Goal: Task Accomplishment & Management: Complete application form

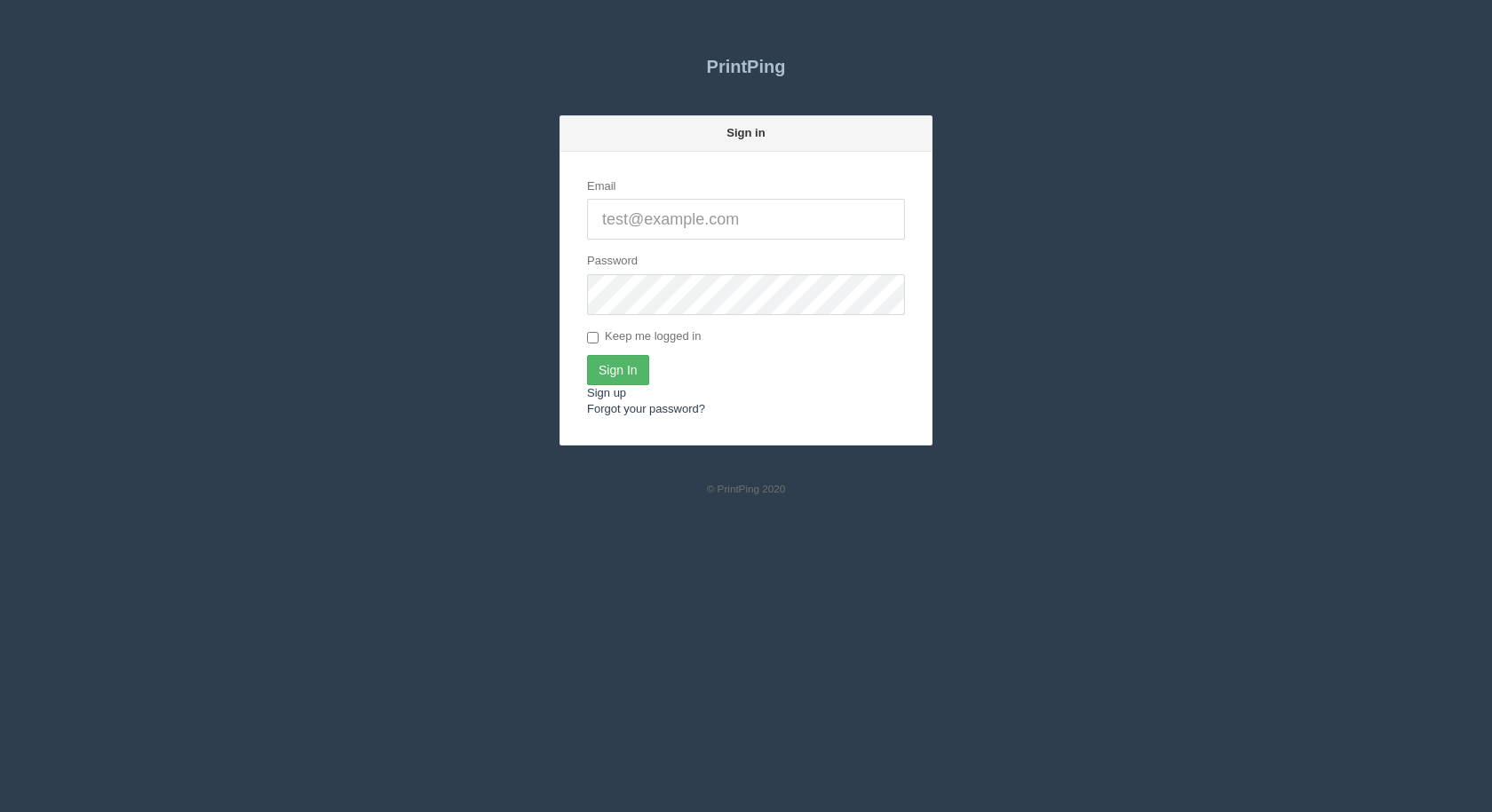
type input "[EMAIL_ADDRESS][DOMAIN_NAME]"
click at [629, 374] on input "Sign In" at bounding box center [618, 370] width 62 height 30
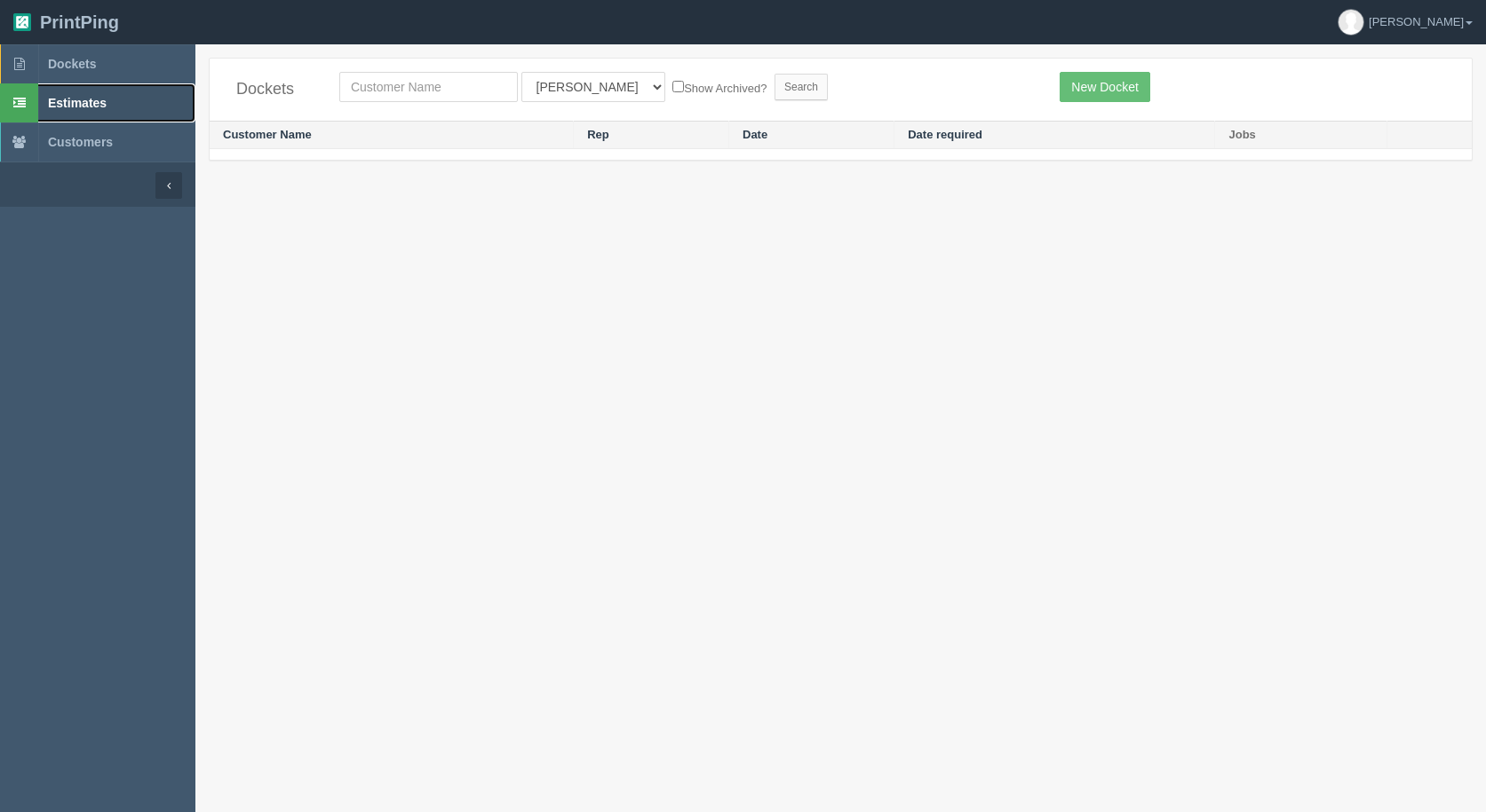
click at [95, 102] on span "Estimates" at bounding box center [77, 102] width 59 height 14
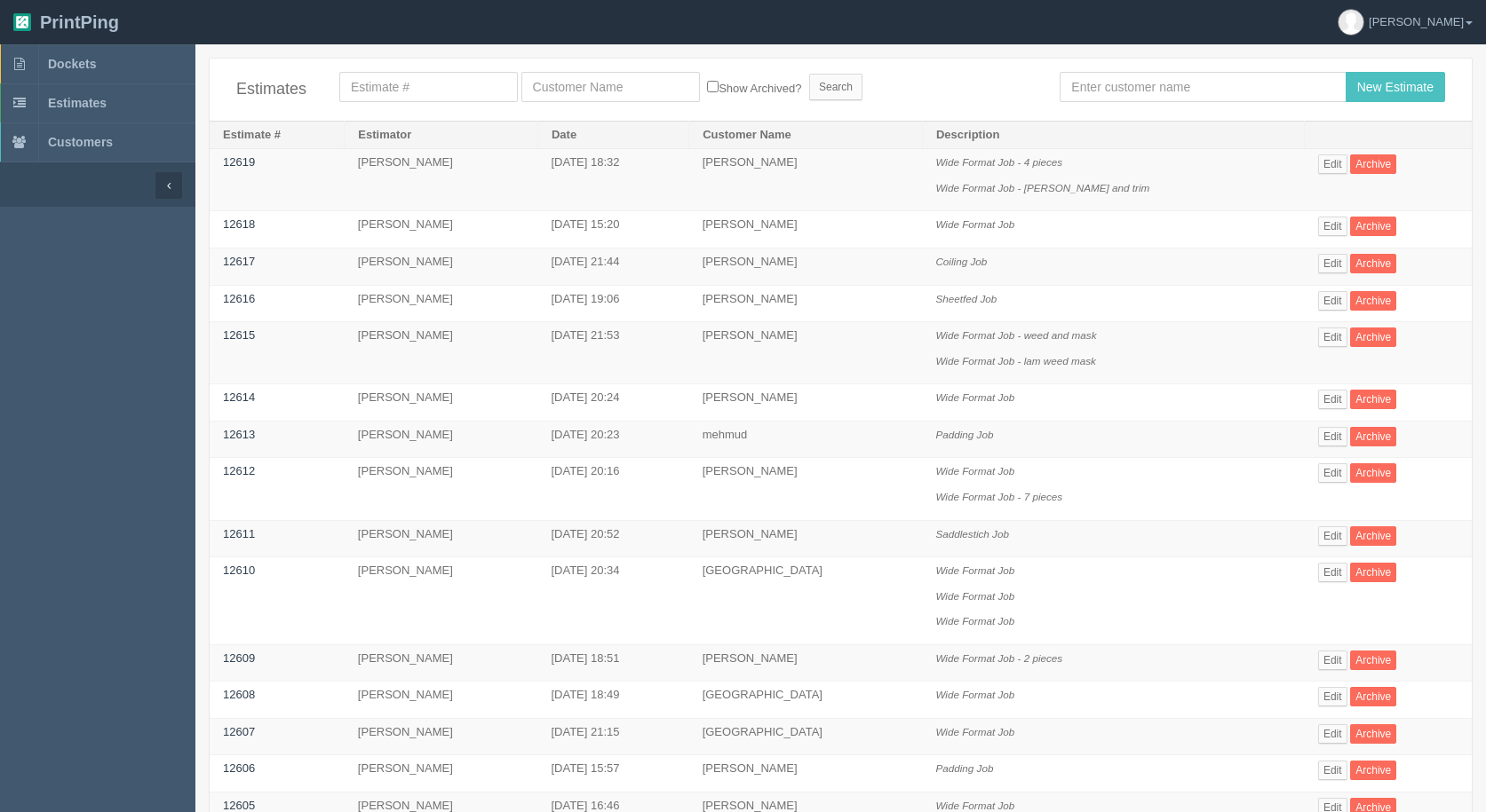
drag, startPoint x: 1109, startPoint y: 70, endPoint x: 1099, endPoint y: 82, distance: 15.6
click at [1108, 70] on div "Estimates Show Archived? Search New Estimate" at bounding box center [841, 90] width 1262 height 62
click at [1098, 83] on input "text" at bounding box center [1201, 87] width 286 height 30
type input "[PERSON_NAME]"
click at [1346, 72] on input "New Estimate" at bounding box center [1395, 87] width 100 height 30
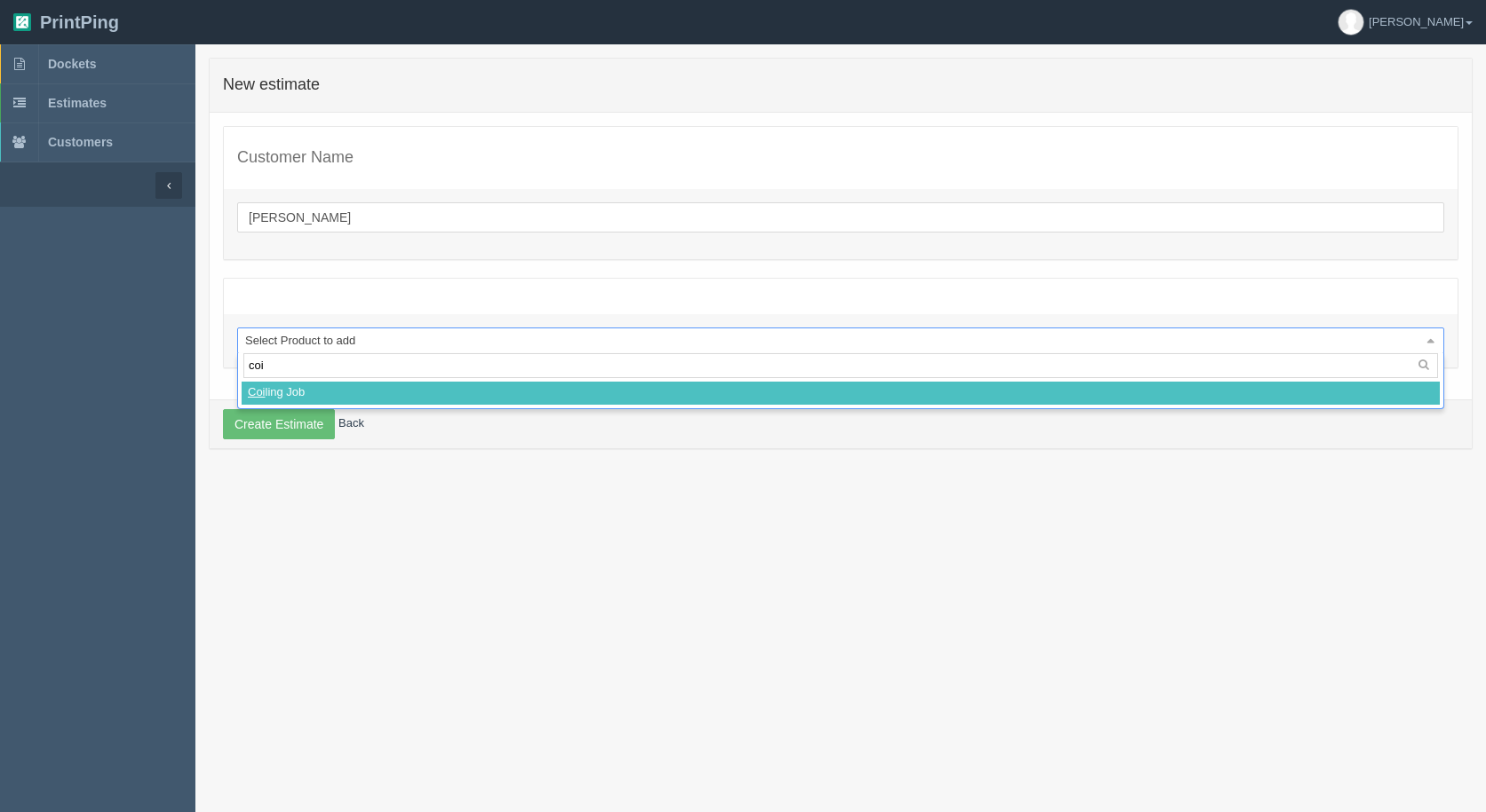
type input "coil"
select select
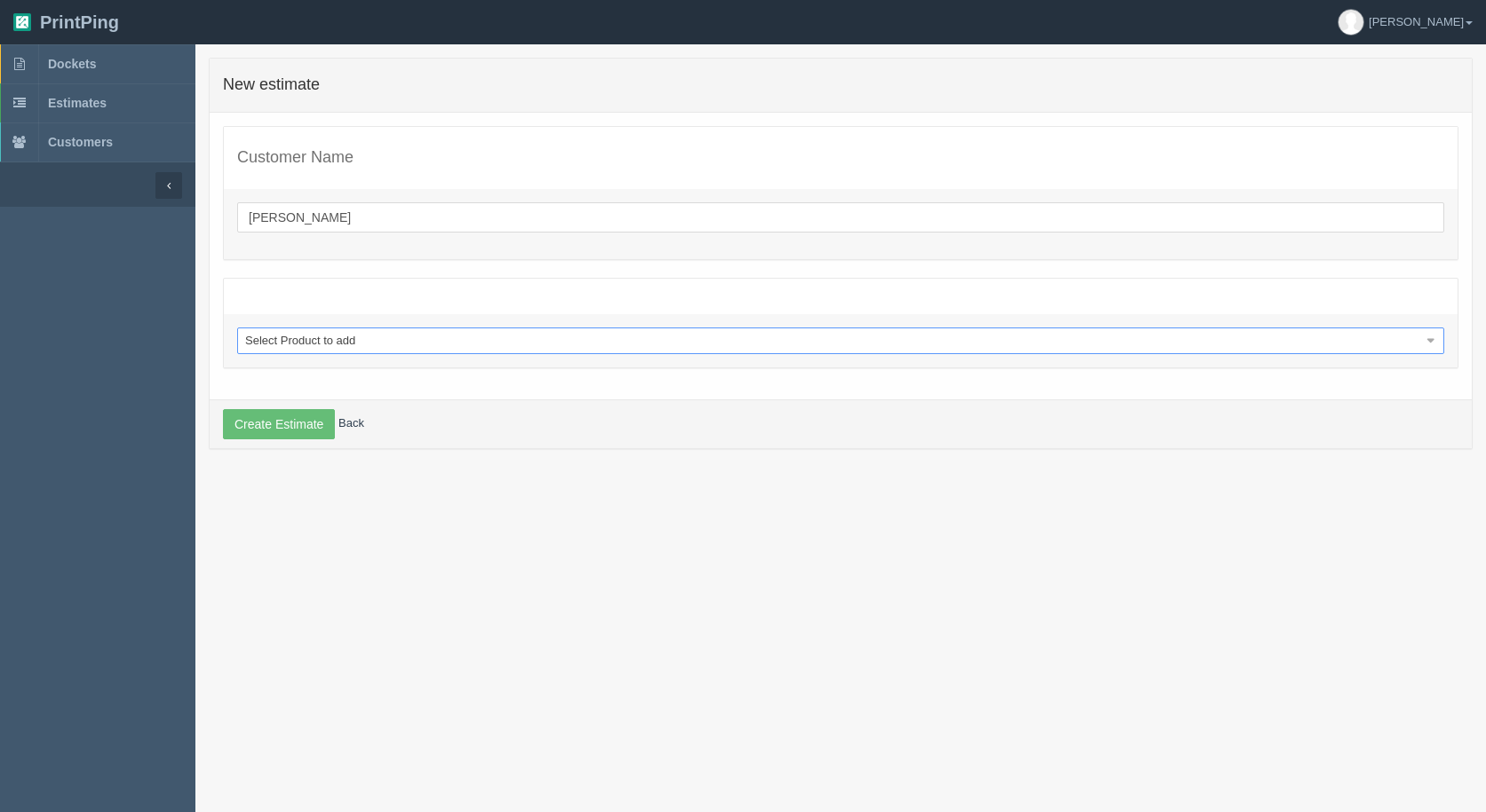
select select "0"
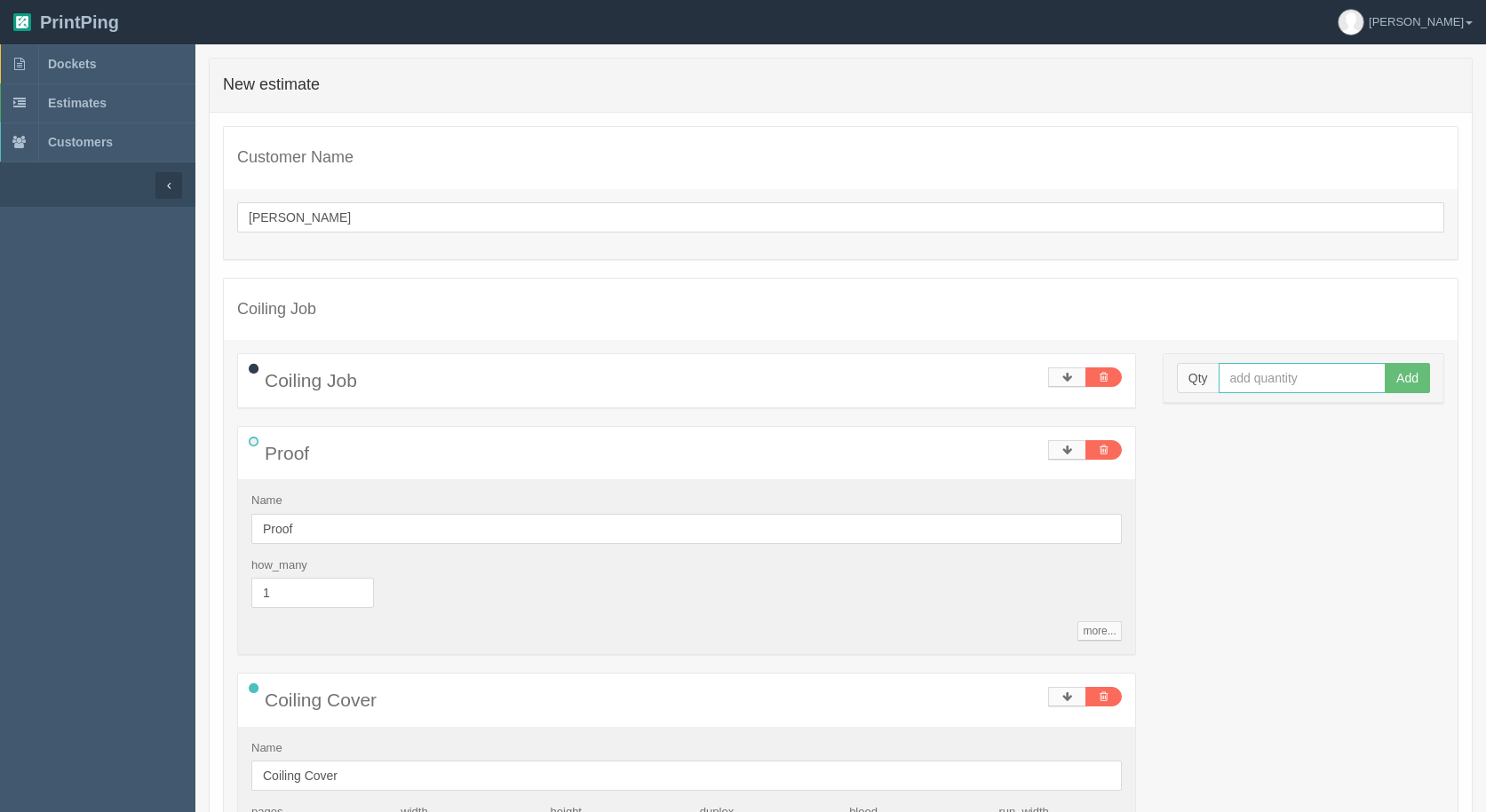
click at [1322, 383] on input "text" at bounding box center [1302, 378] width 168 height 30
type input "5"
click at [1384, 363] on button "Add" at bounding box center [1406, 378] width 45 height 30
type input "3"
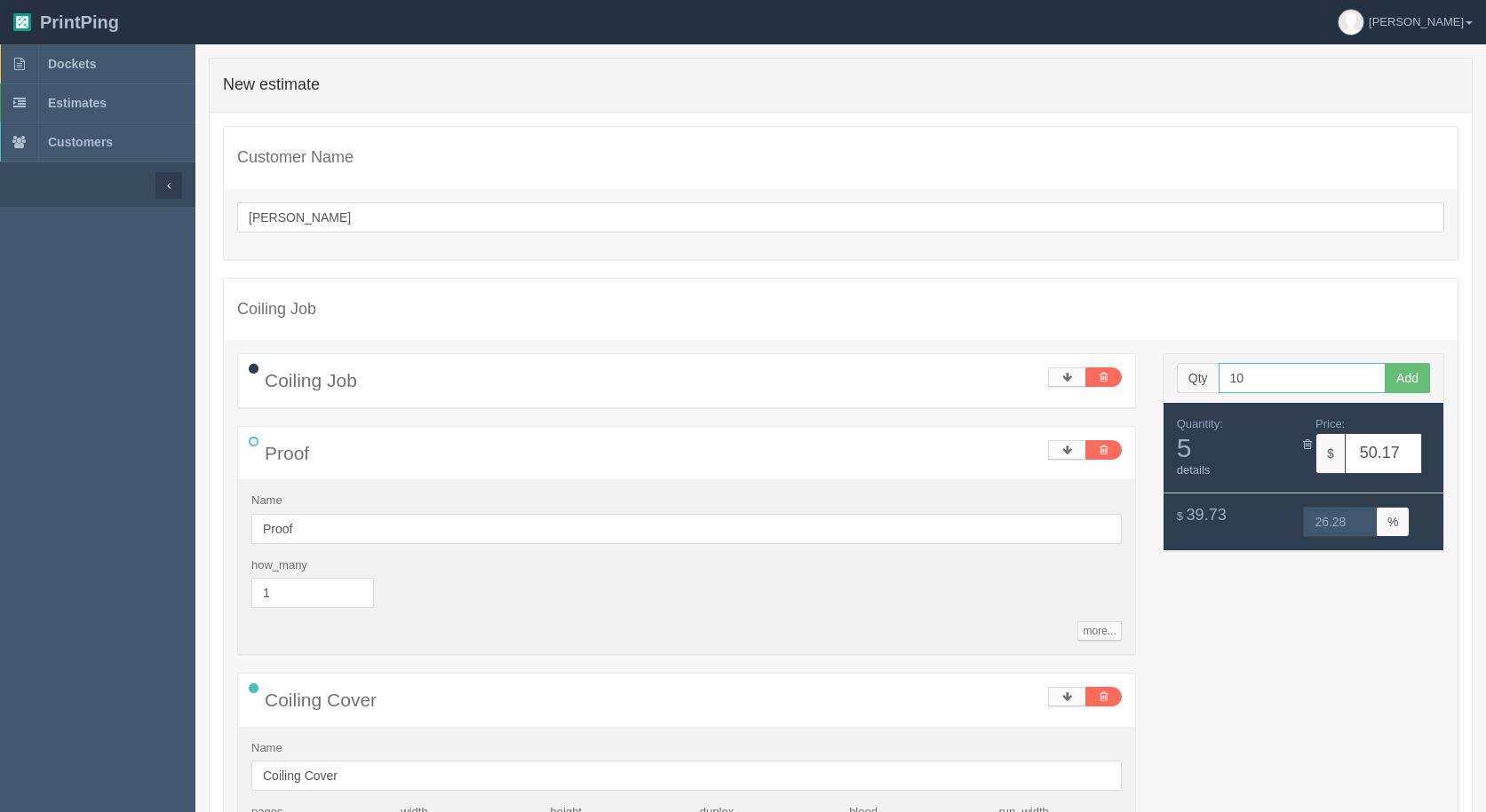
type input "10"
click at [1384, 363] on button "Add" at bounding box center [1406, 378] width 45 height 30
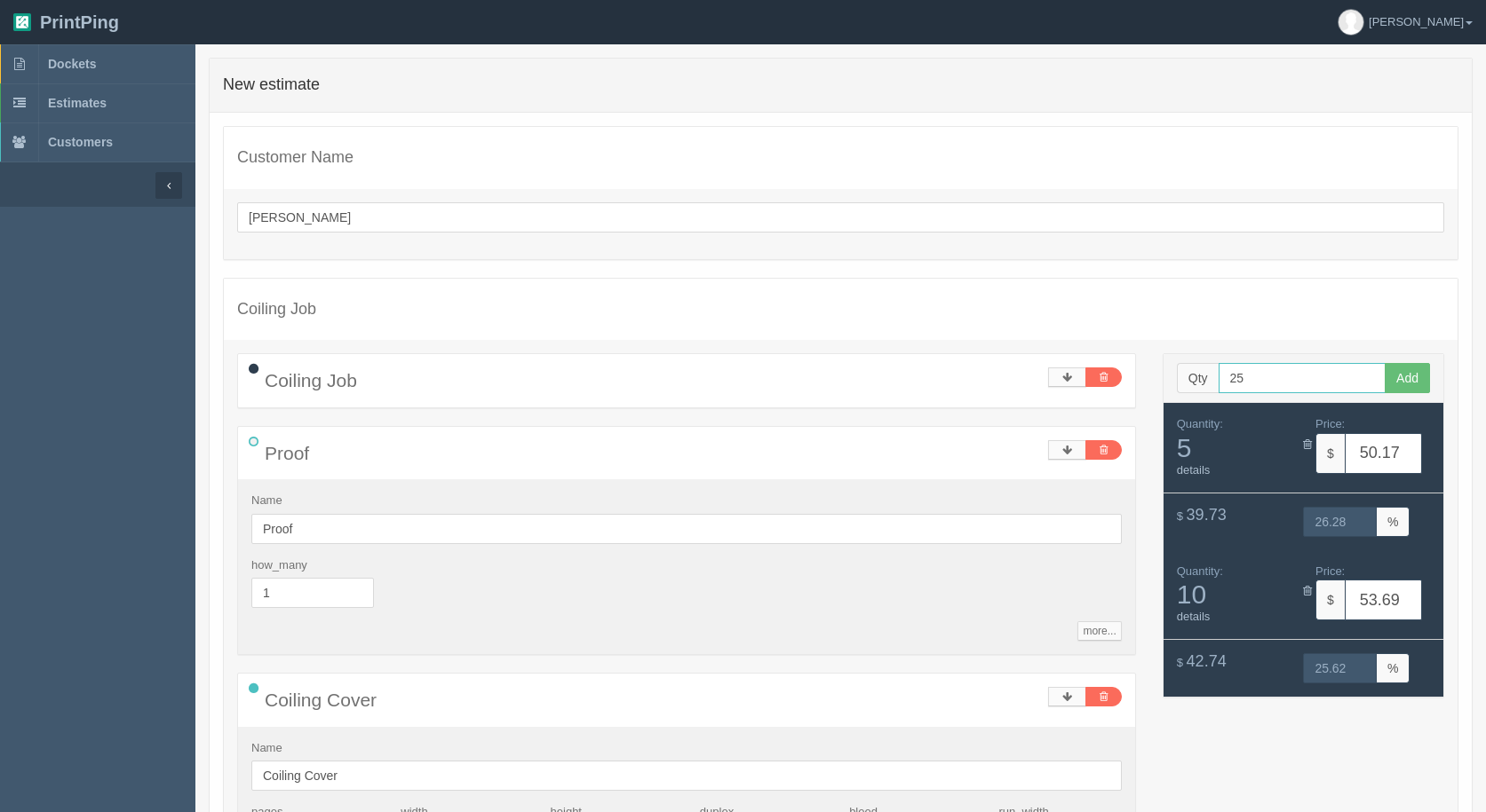
type input "25"
click at [1384, 363] on button "Add" at bounding box center [1406, 378] width 45 height 30
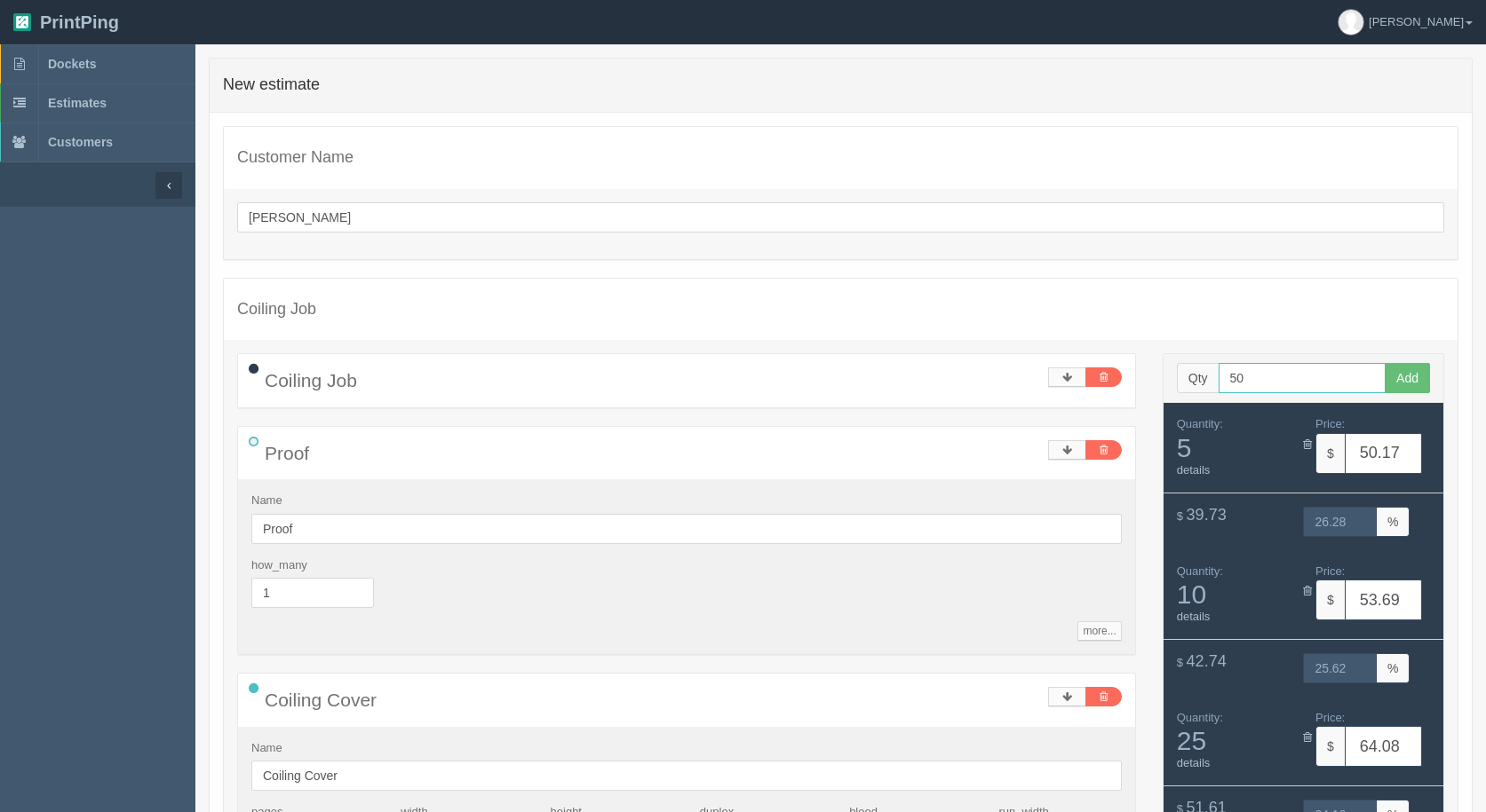
type input "50"
click at [1384, 363] on button "Add" at bounding box center [1406, 378] width 45 height 30
type input "100"
click at [1384, 363] on button "Add" at bounding box center [1406, 378] width 45 height 30
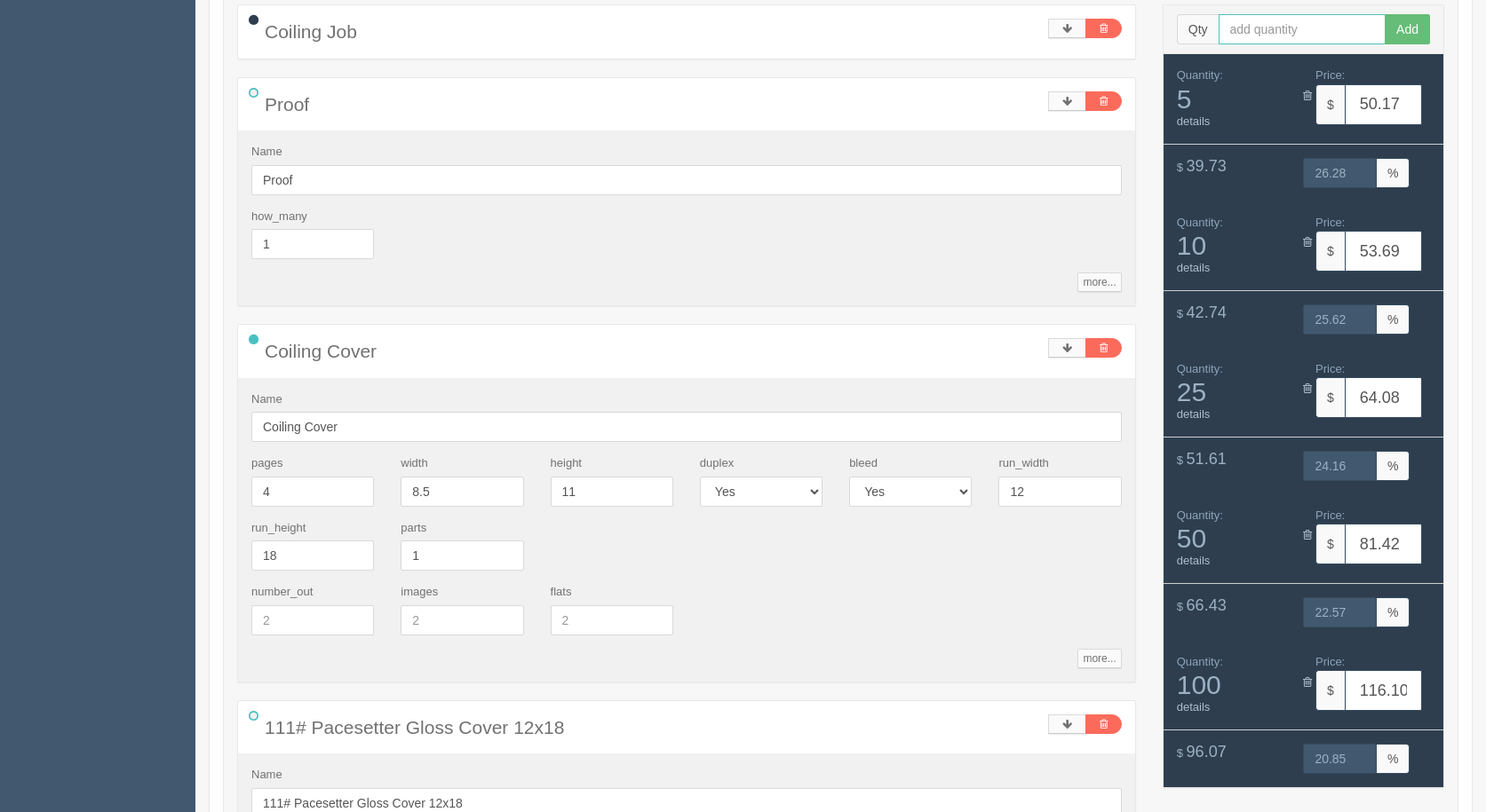
scroll to position [444, 0]
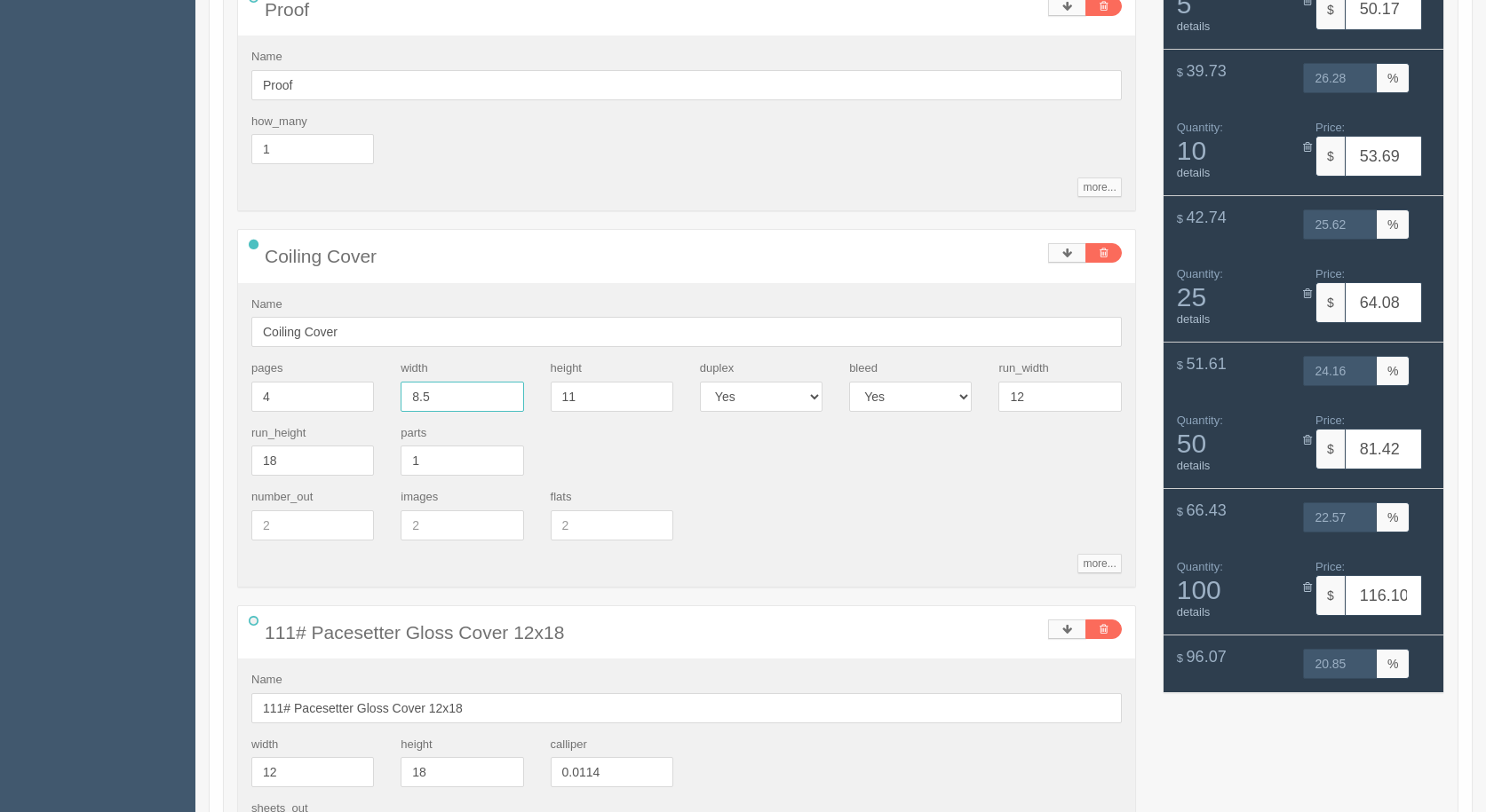
drag, startPoint x: 483, startPoint y: 399, endPoint x: 347, endPoint y: 380, distance: 137.3
click at [353, 384] on div "pages 4 width 8.5 height 11 duplex Yes No bleed Yes No run_width 12 run_height …" at bounding box center [686, 424] width 897 height 128
type input "6.375"
type input "8.25"
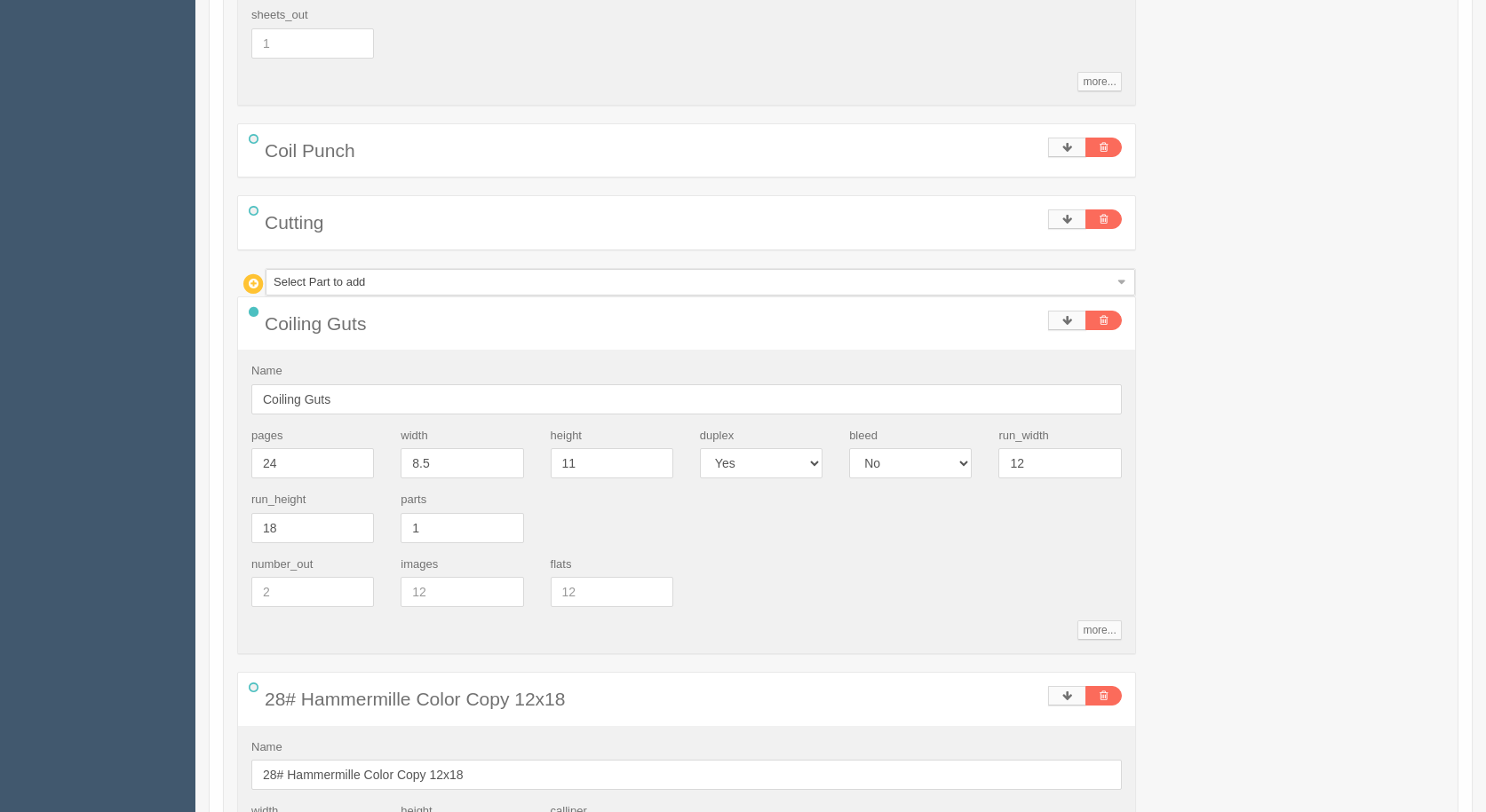
scroll to position [1243, 0]
drag, startPoint x: 449, startPoint y: 454, endPoint x: 323, endPoint y: 434, distance: 127.6
click at [323, 434] on div "pages 24 width 8.5 height 11 duplex Yes No bleed Yes No run_width 12 run_height…" at bounding box center [686, 487] width 897 height 128
type input "6.375"
type input "8.25"
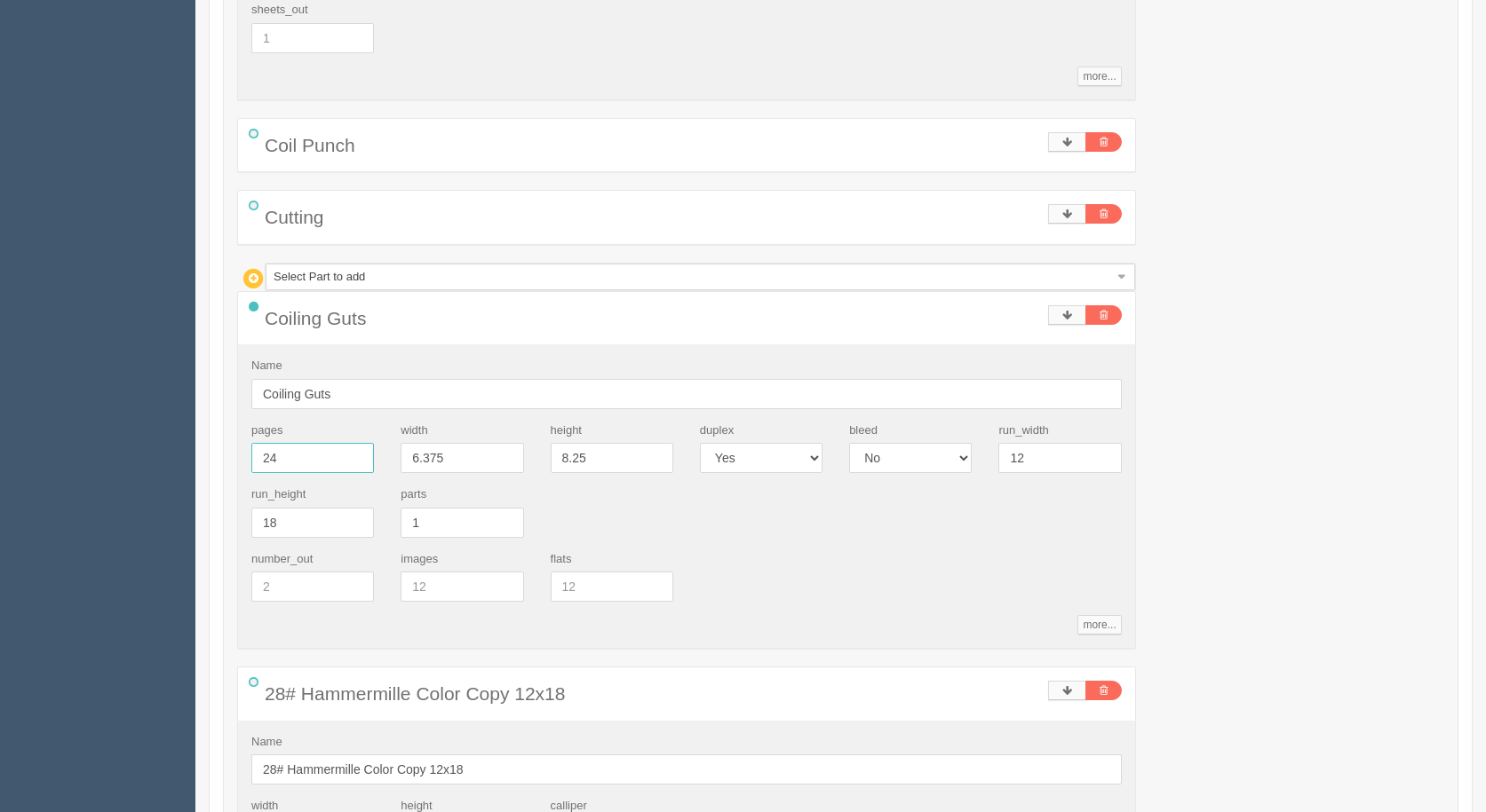
drag, startPoint x: 287, startPoint y: 456, endPoint x: 152, endPoint y: 430, distance: 137.5
click at [152, 430] on section "Dockets Estimates Customers" at bounding box center [743, 460] width 1486 height 3317
type input "46"
type input "50.53"
type input "26.20"
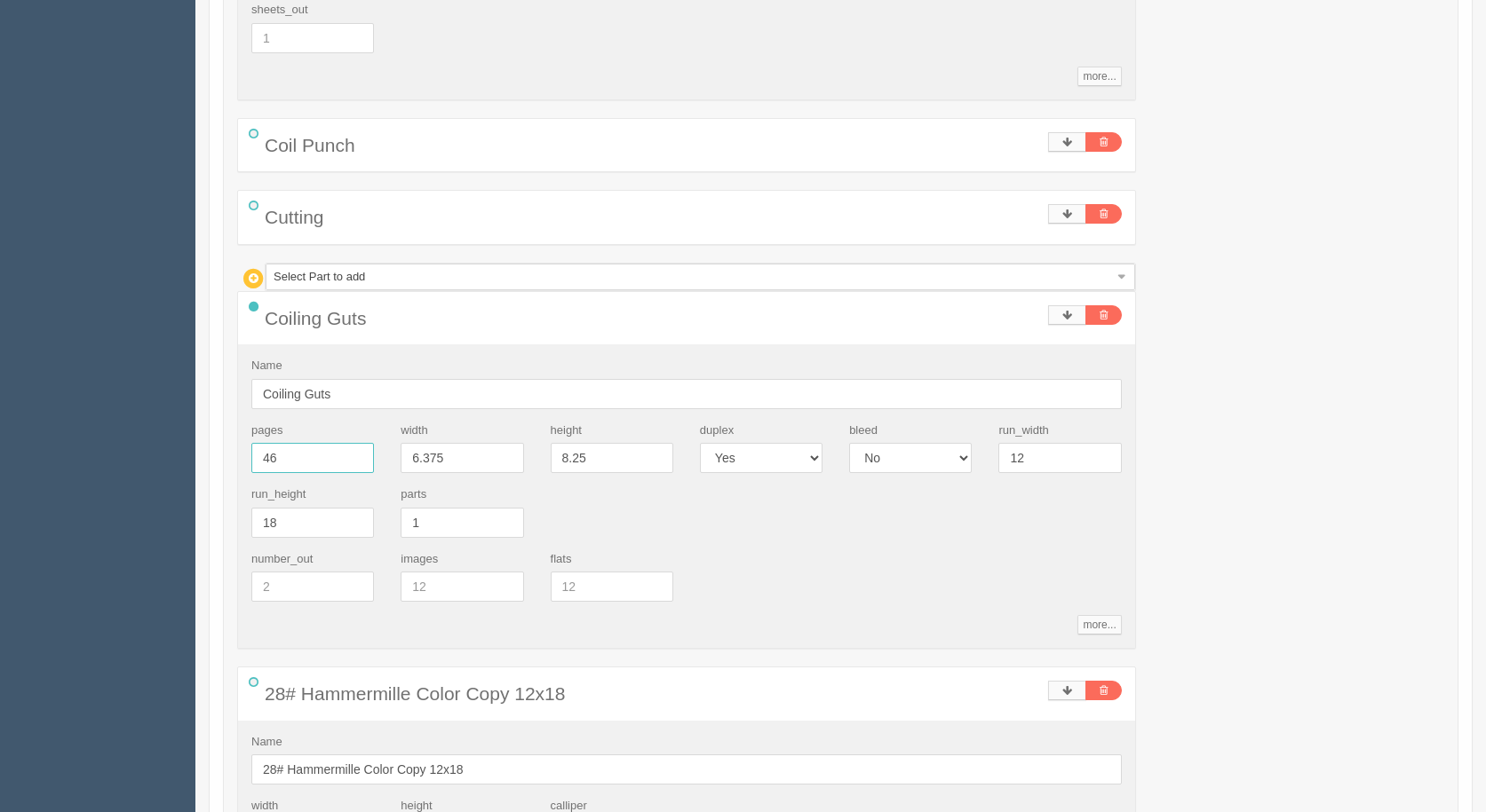
type input "54.40"
type input "25.46"
type input "65.95"
type input "23.87"
type input "85.08"
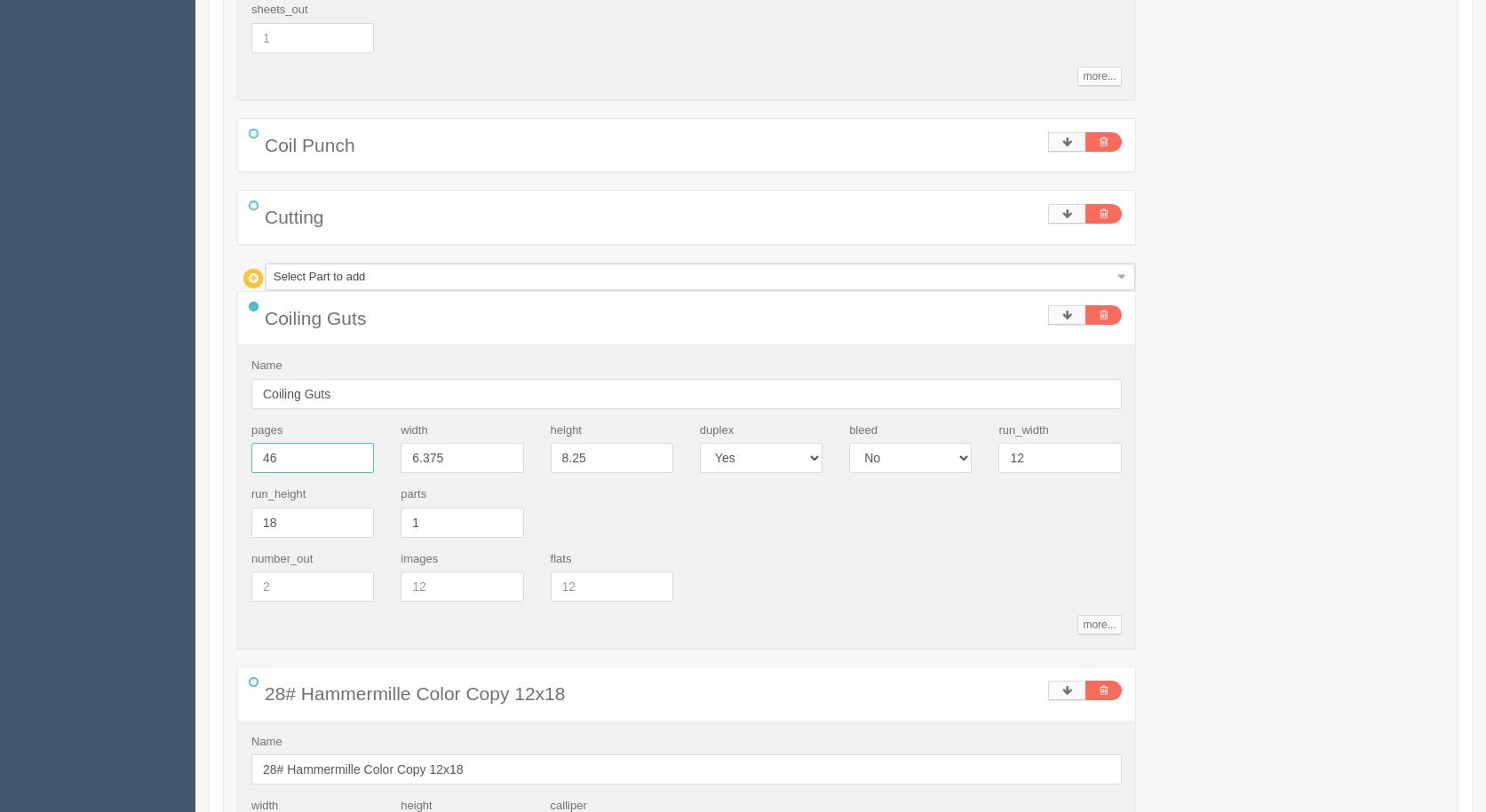
type input "22.21"
type input "123.43"
type input "20.48"
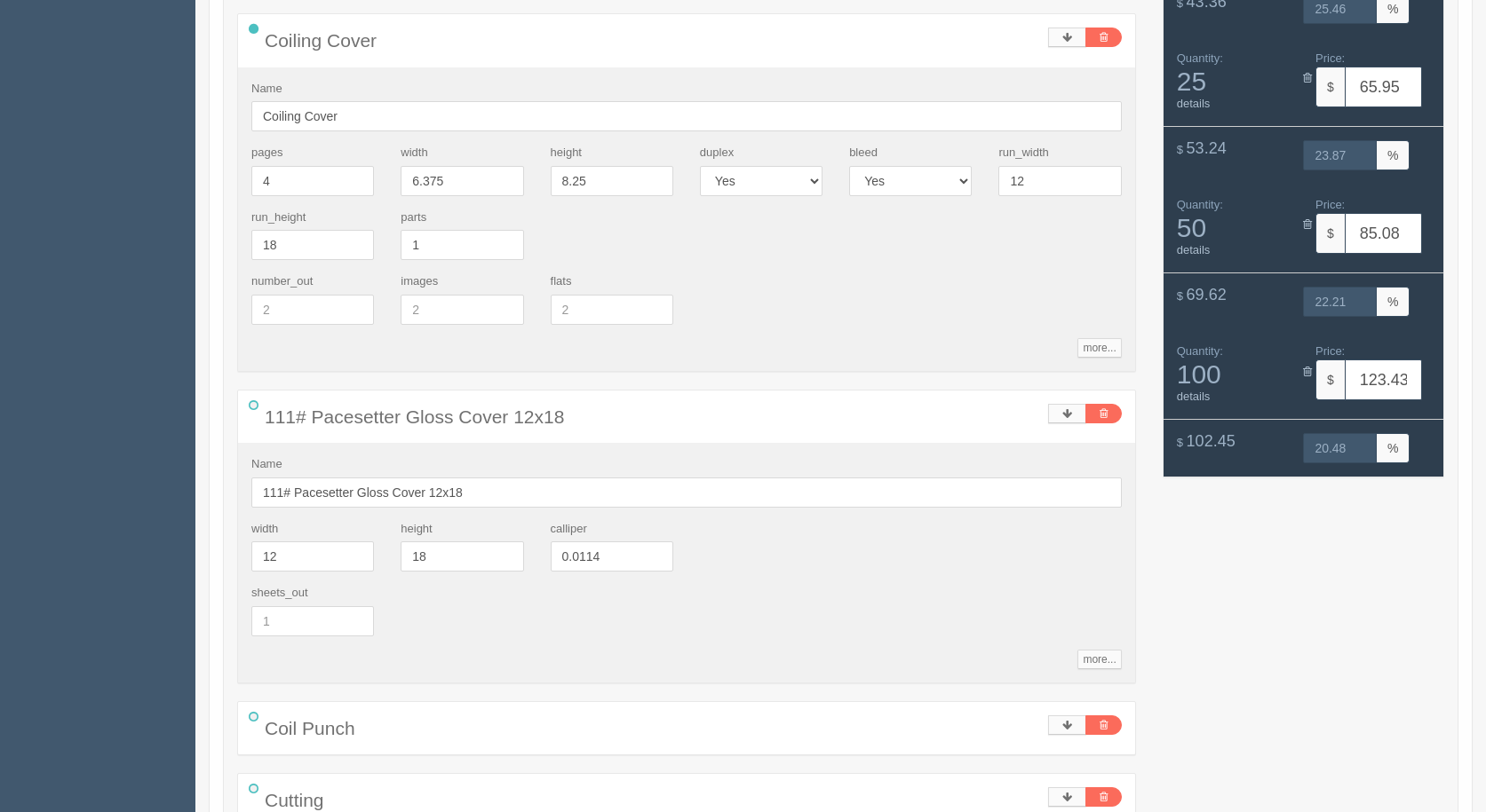
scroll to position [799, 0]
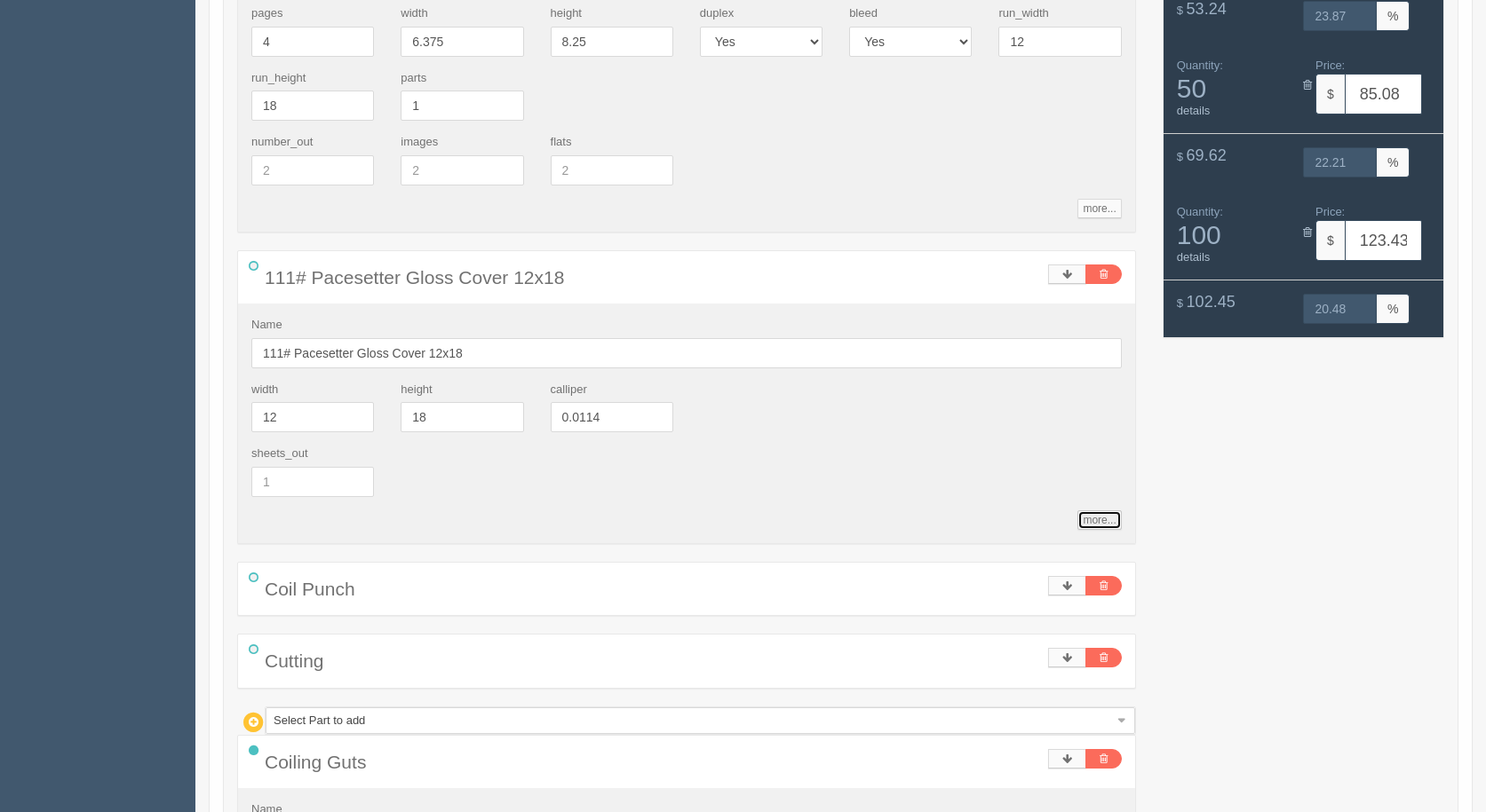
click at [1091, 521] on link "more..." at bounding box center [1099, 520] width 44 height 20
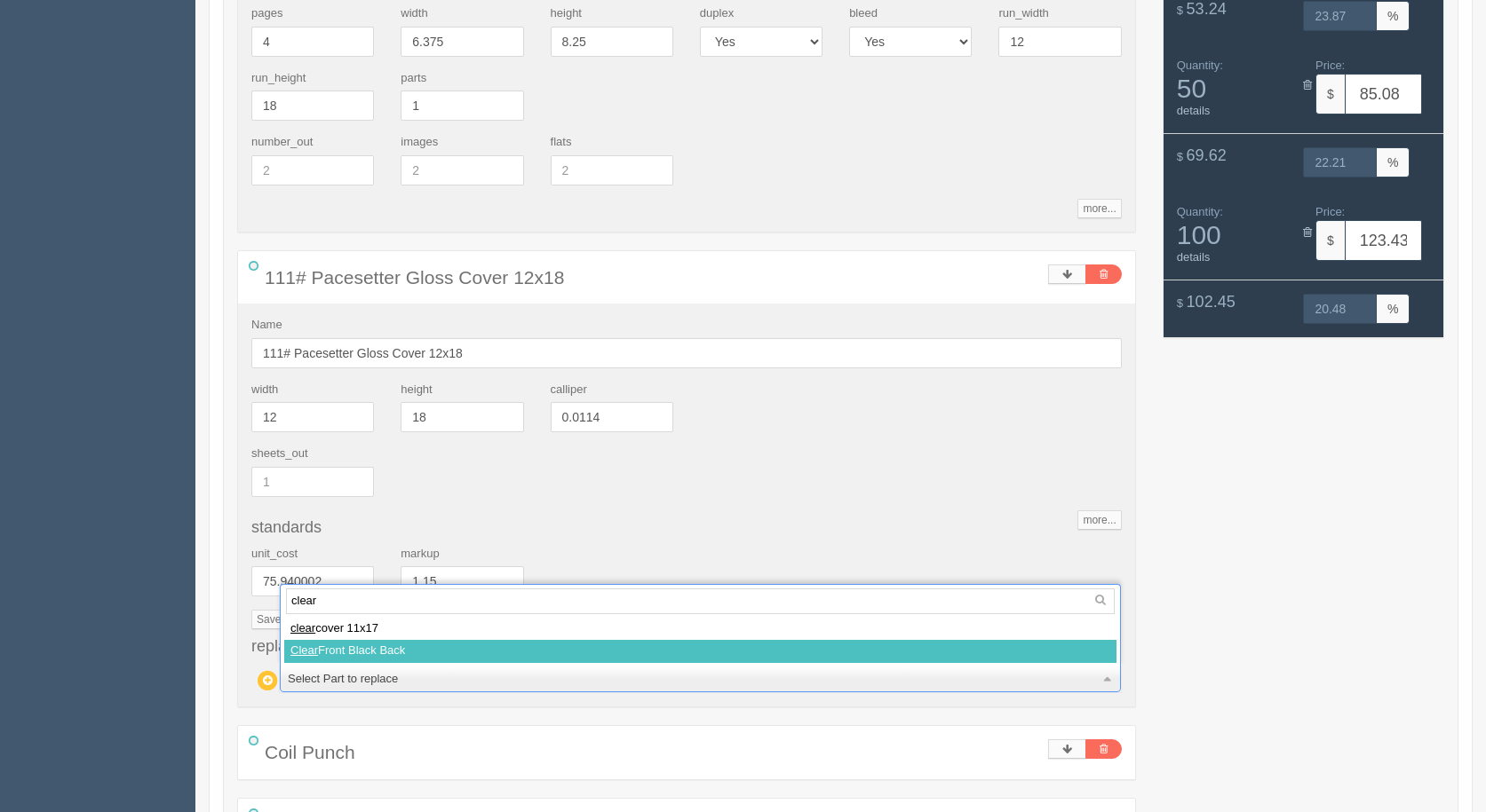
type input "clear"
select select
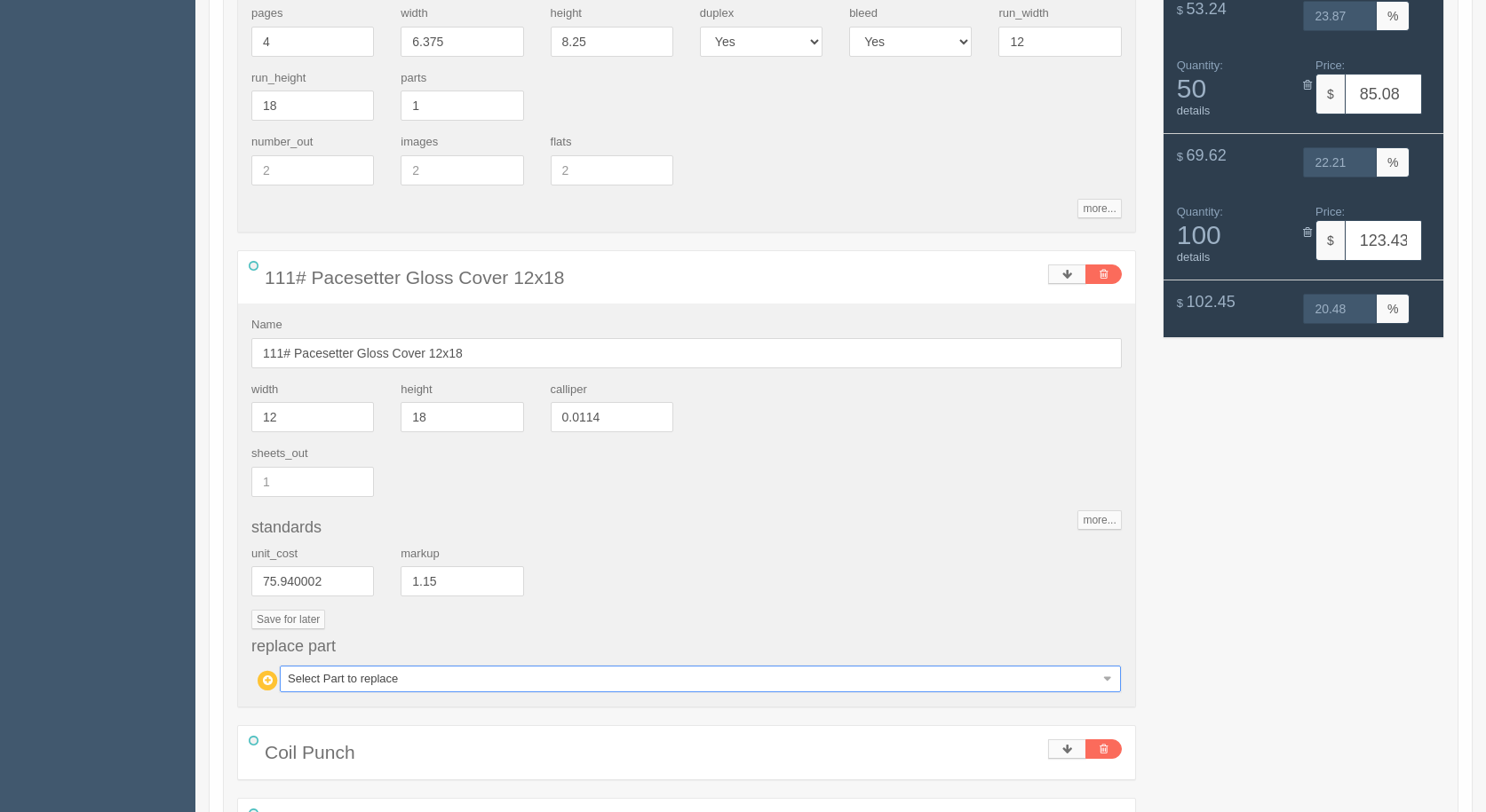
type input "50.86"
type input "26.11"
type input "55.07"
type input "25.33"
type input "67.52"
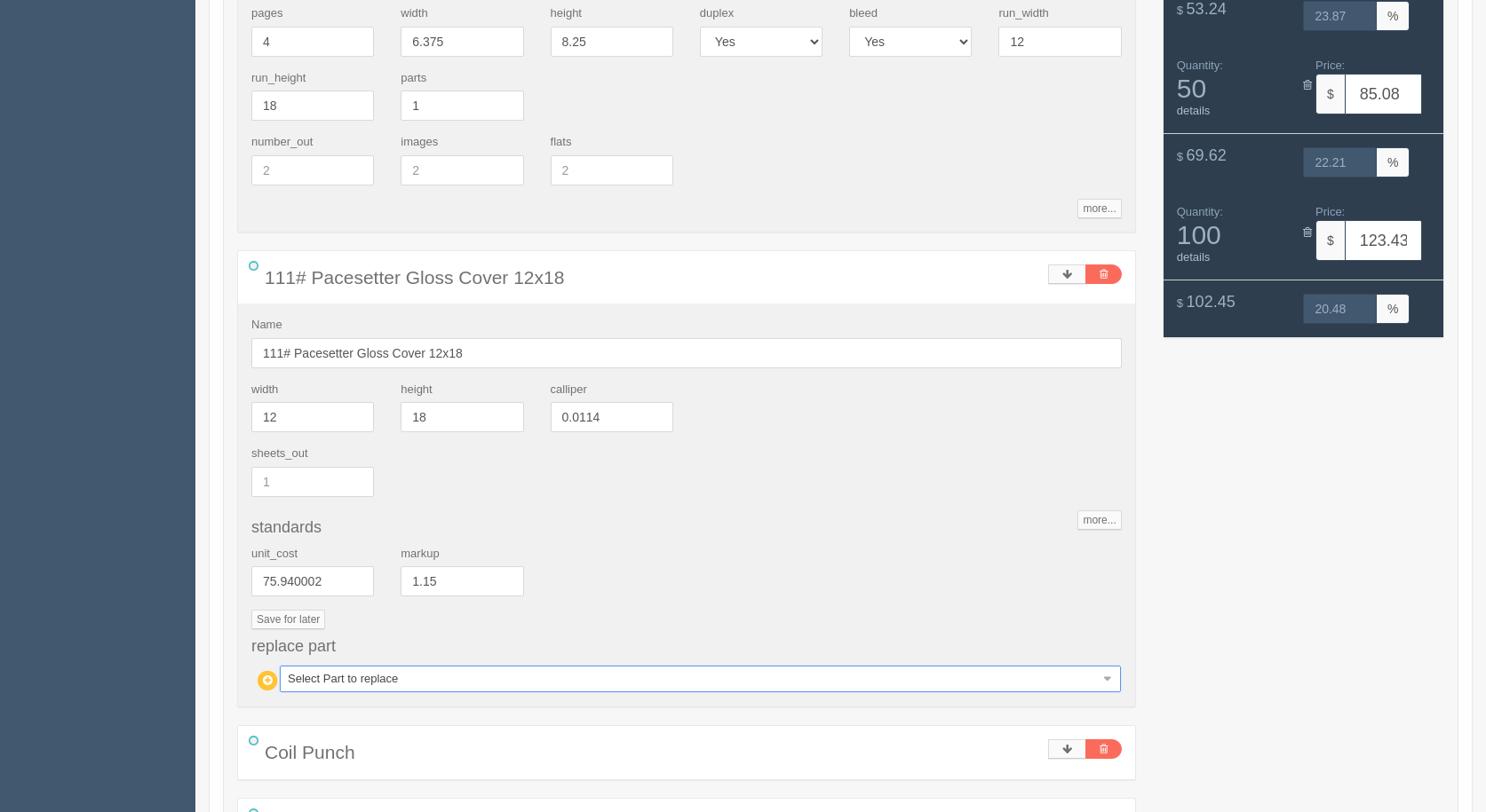
type input "23.64"
type input "88.31"
type input "21.92"
type input "129.89"
type input "20.20"
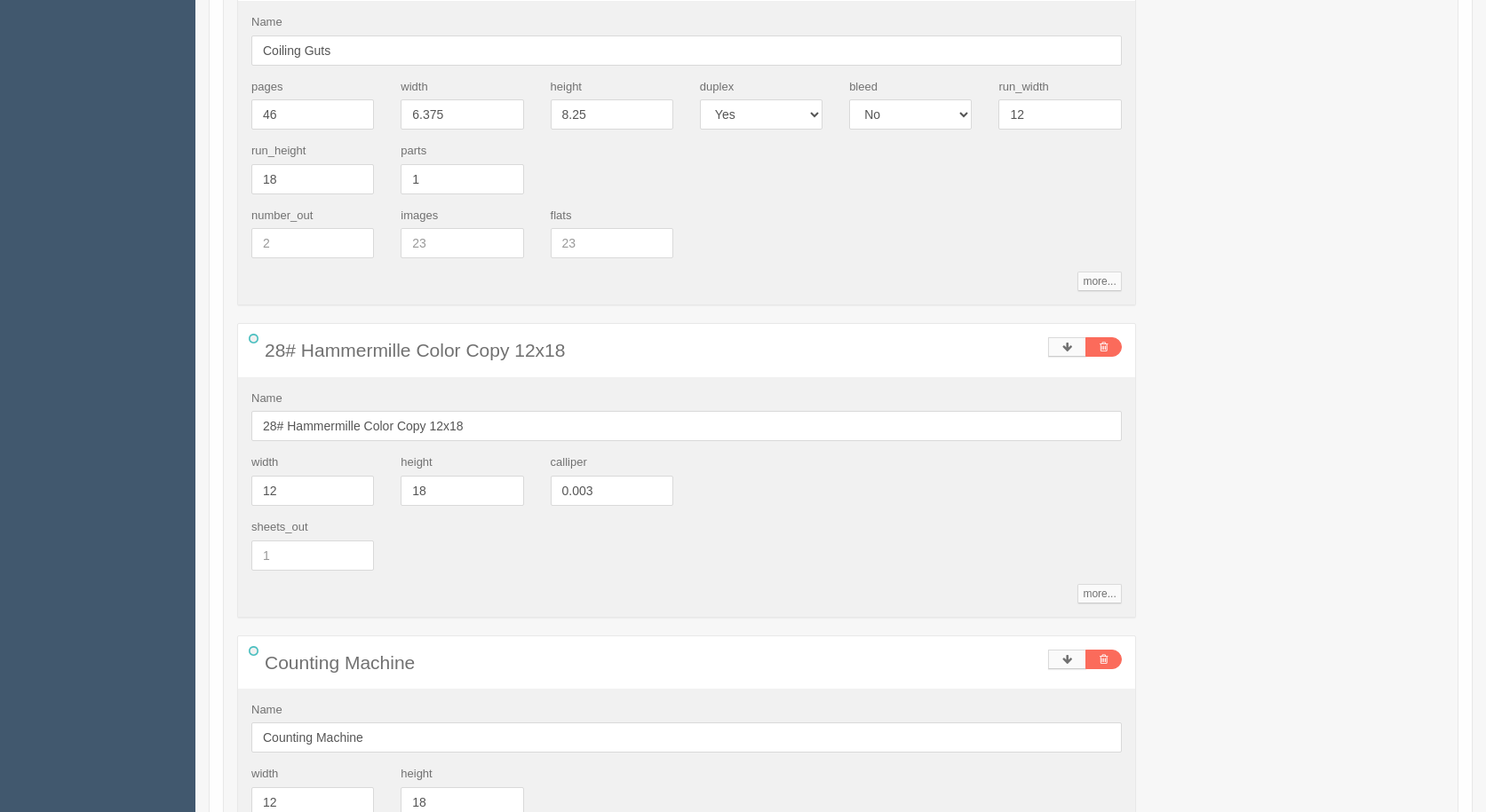
scroll to position [1598, 0]
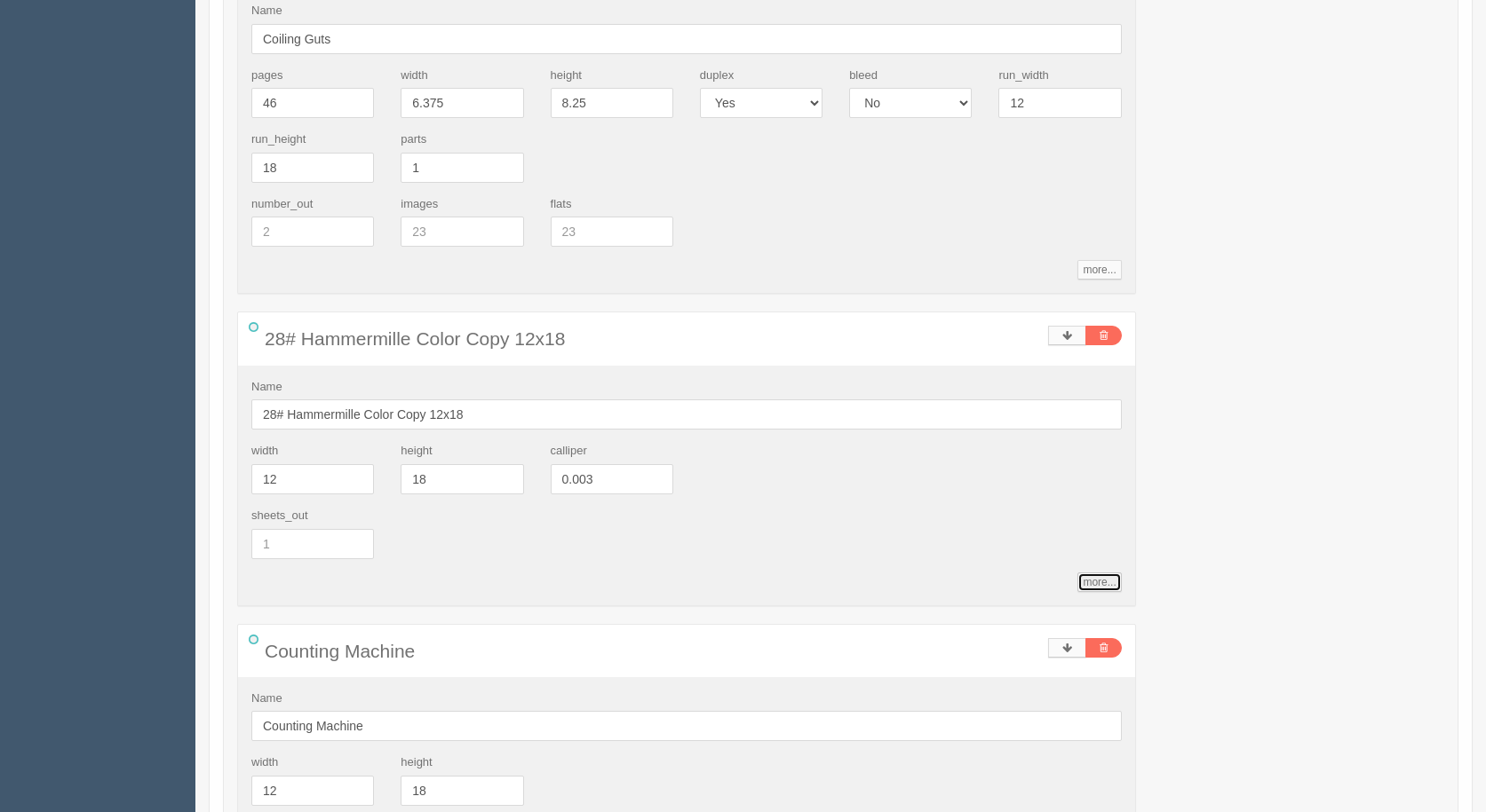
click at [1116, 576] on link "more..." at bounding box center [1099, 582] width 44 height 20
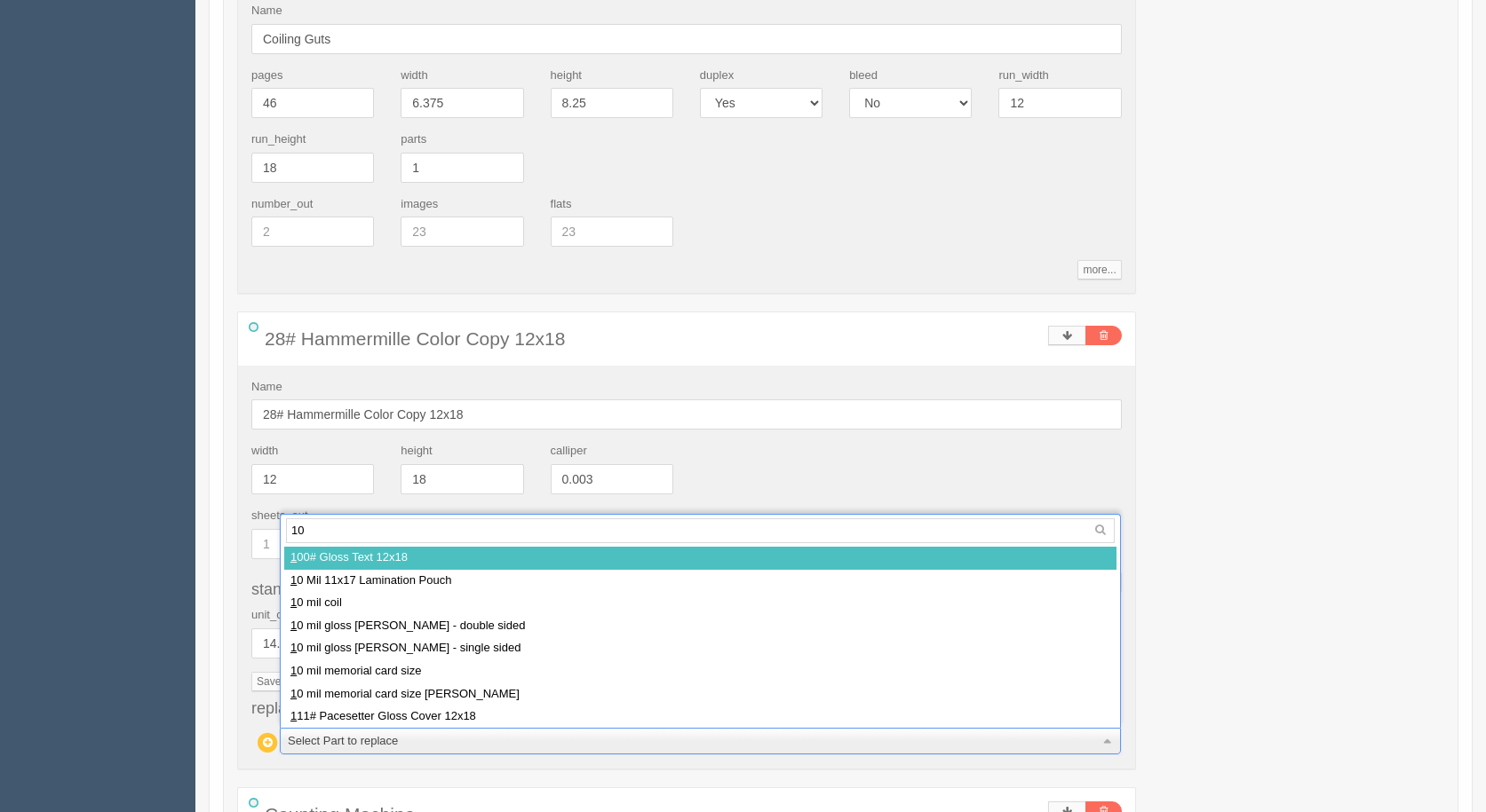
type input "100"
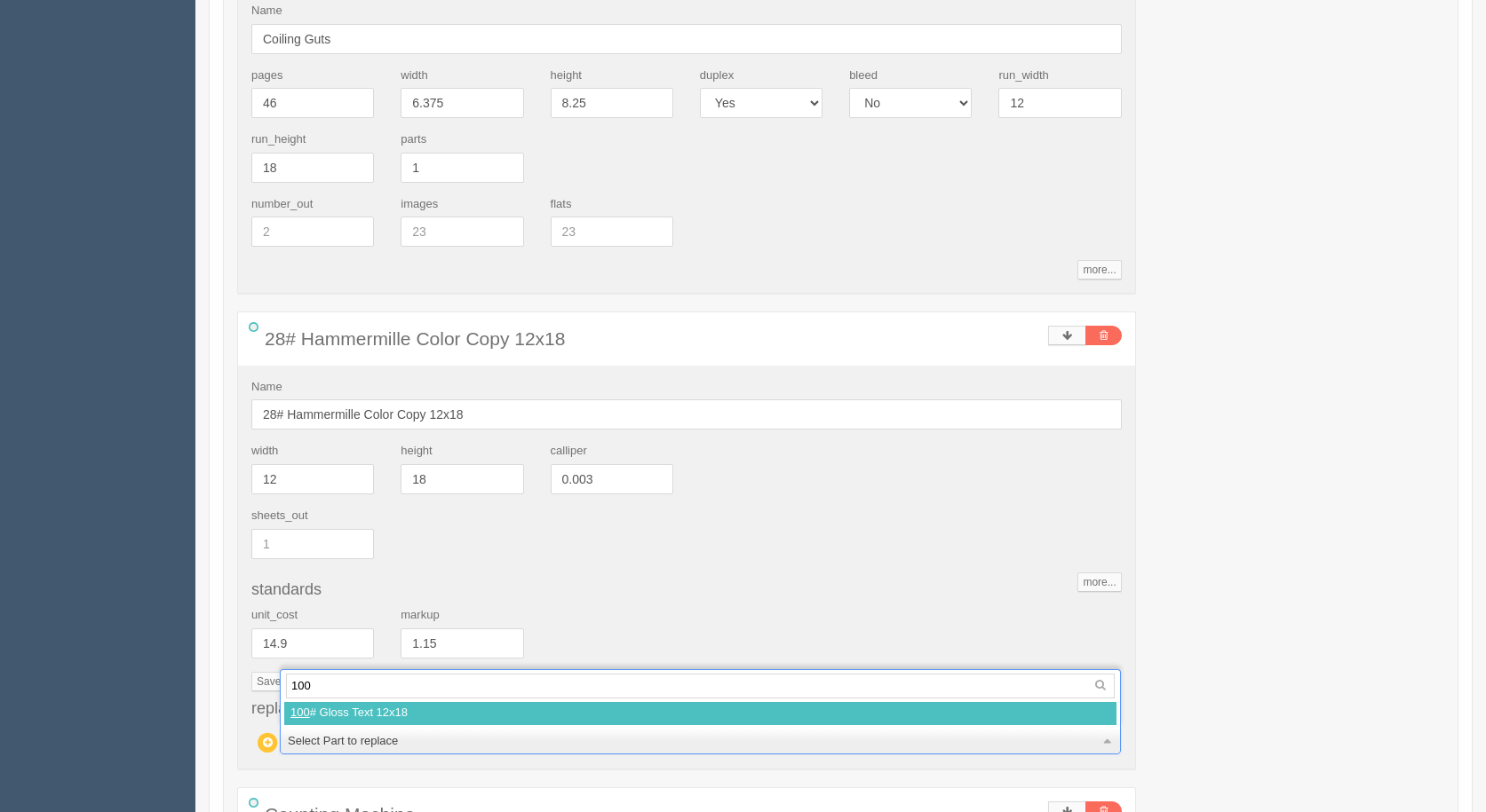
select select
type input "51.52"
type input "25.97"
type input "56.31"
type input "25.11"
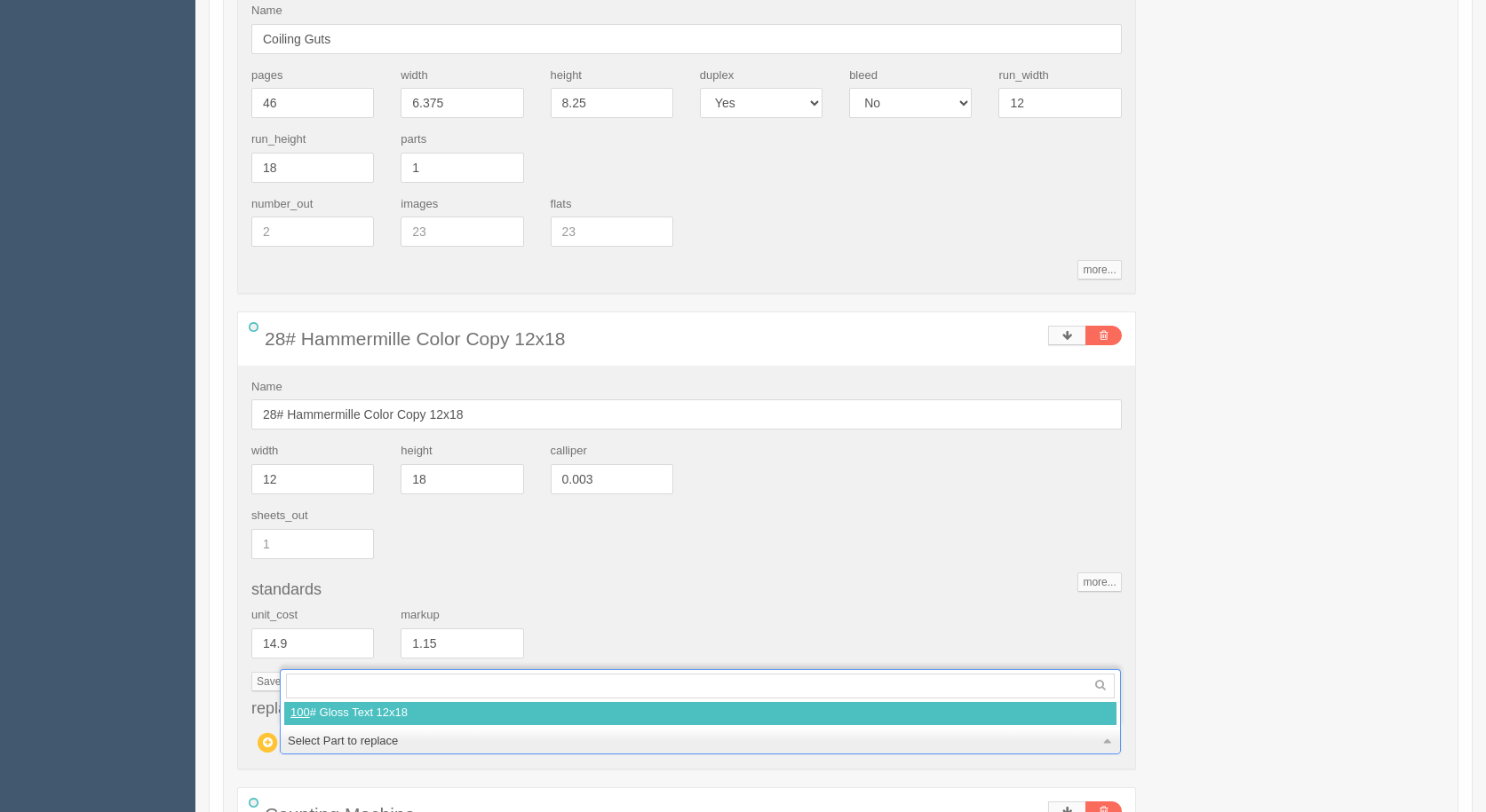
type input "70.58"
type input "23.24"
type input "94.43"
type input "21.45"
type input "142.99"
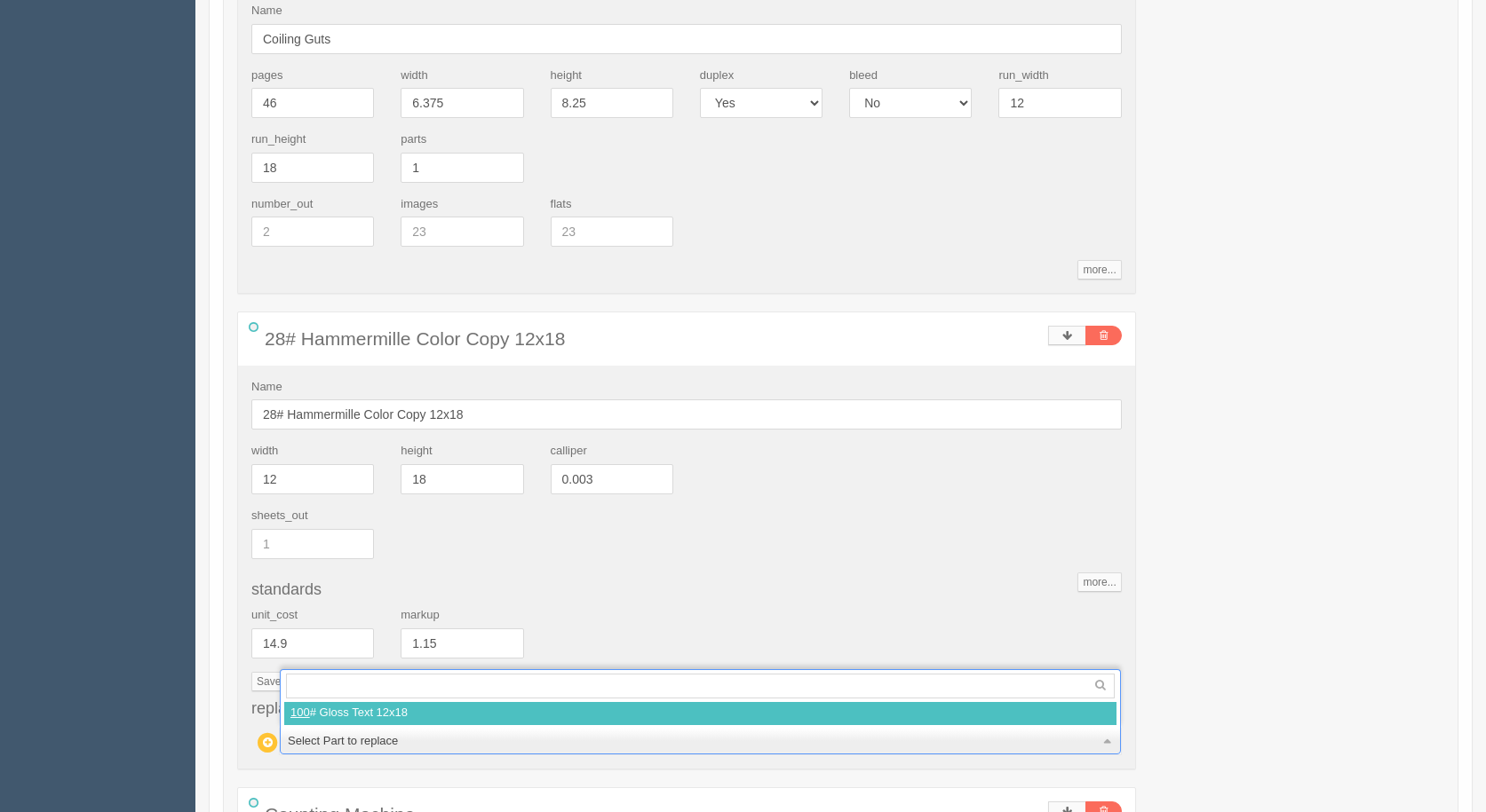
type input "17.80"
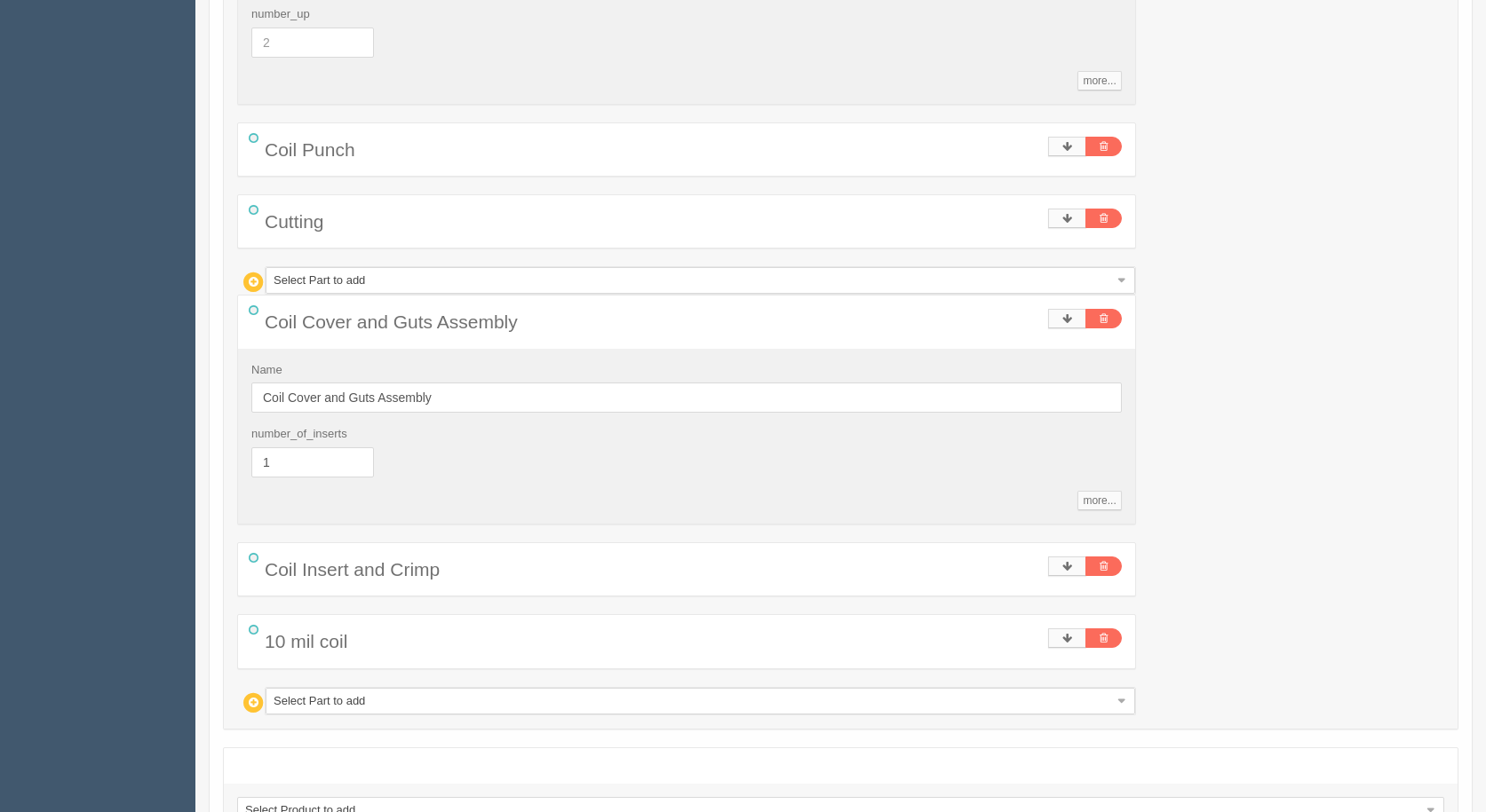
scroll to position [2548, 0]
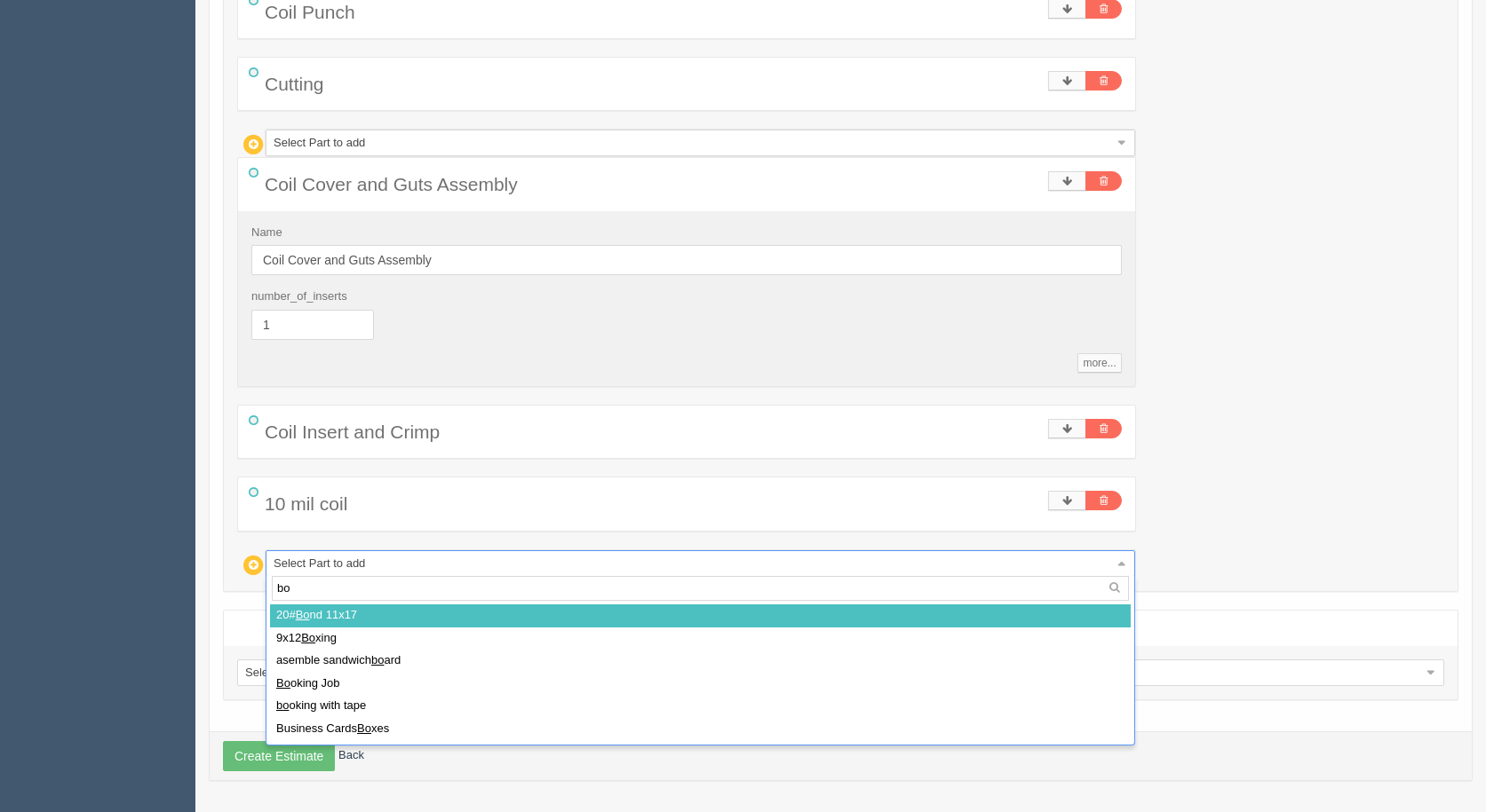
type input "box"
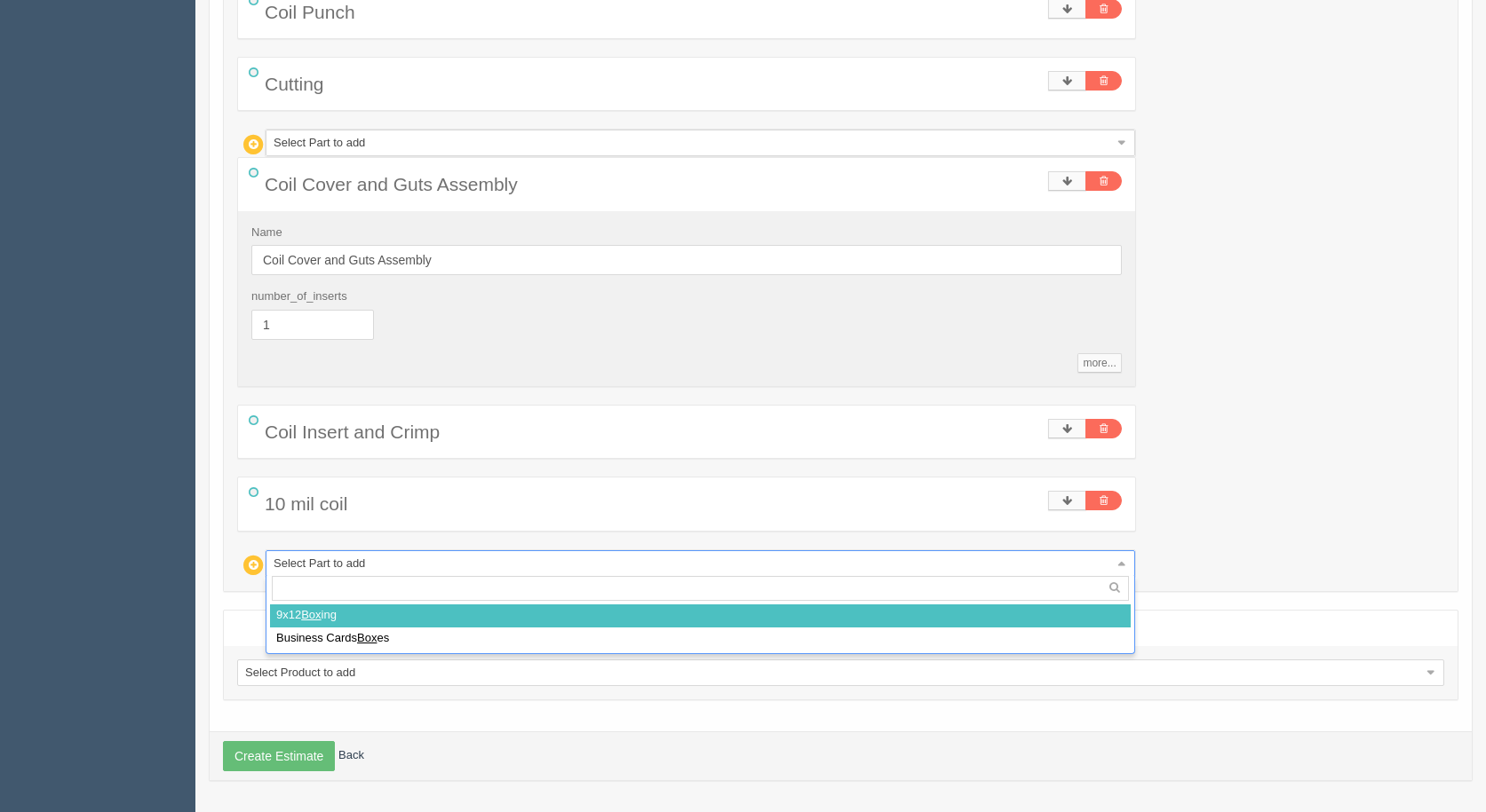
select select
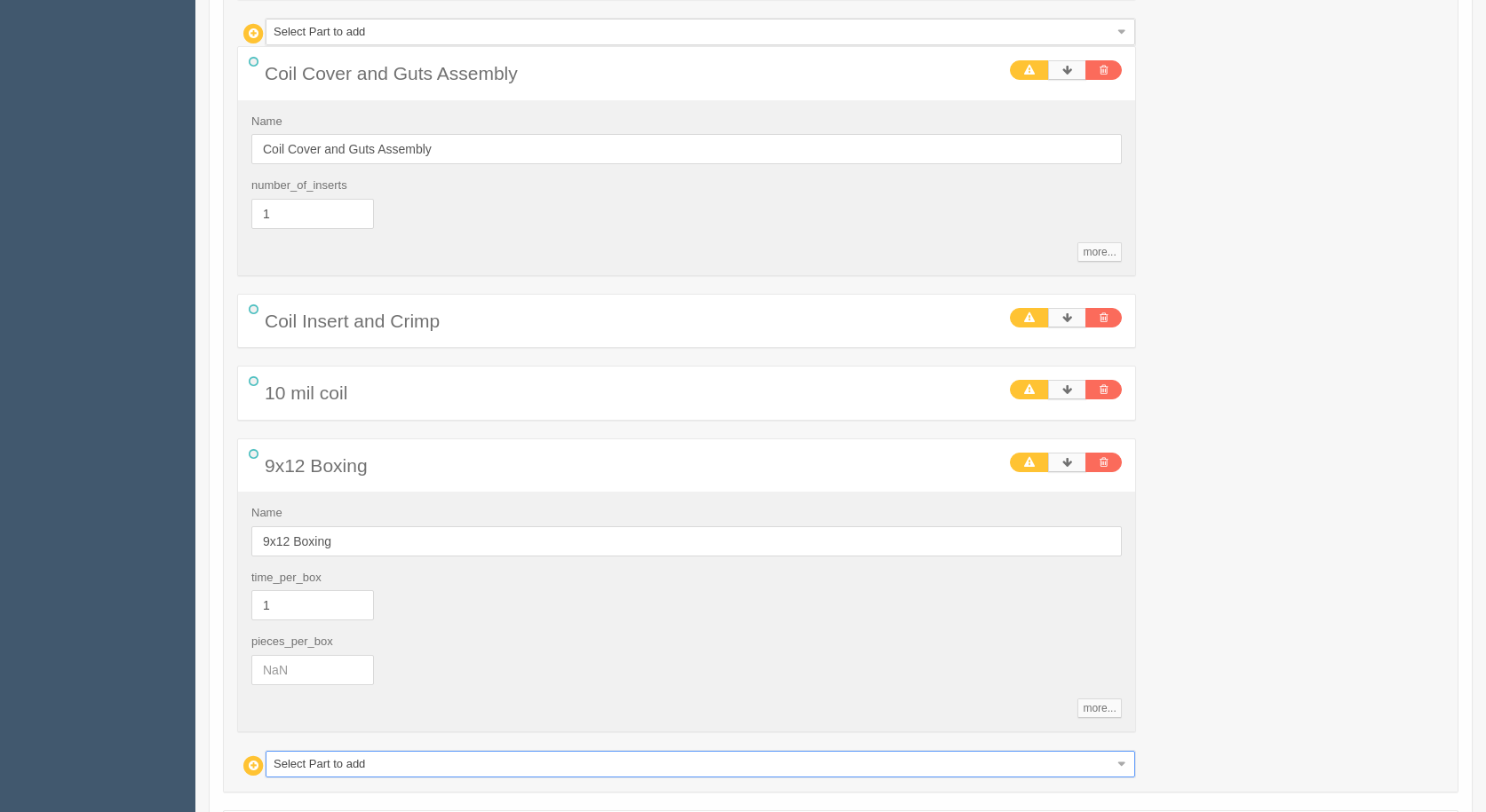
scroll to position [2815, 0]
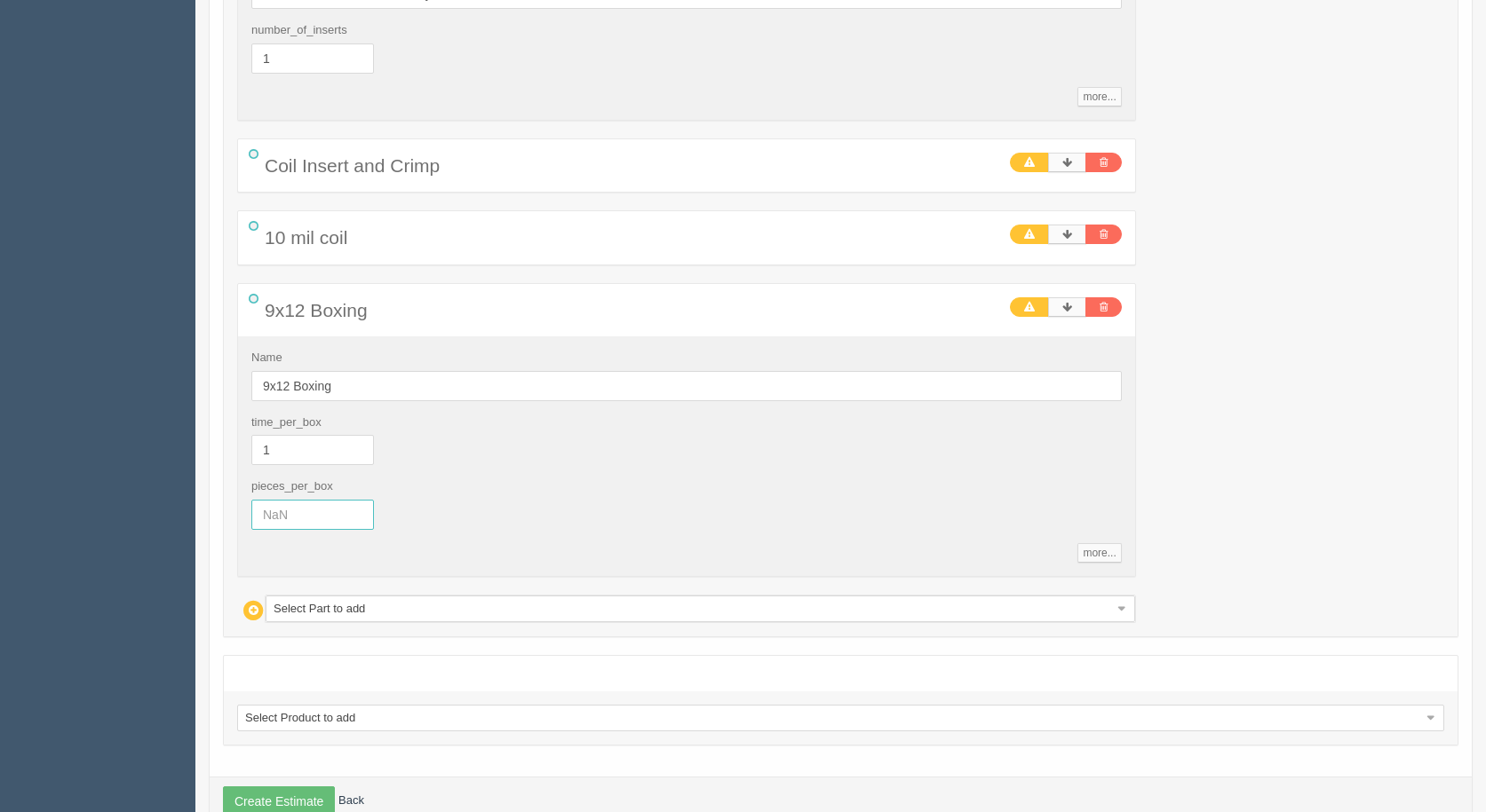
drag, startPoint x: 314, startPoint y: 516, endPoint x: 118, endPoint y: 479, distance: 199.5
type input "50"
type input "52.52"
type input "25.74"
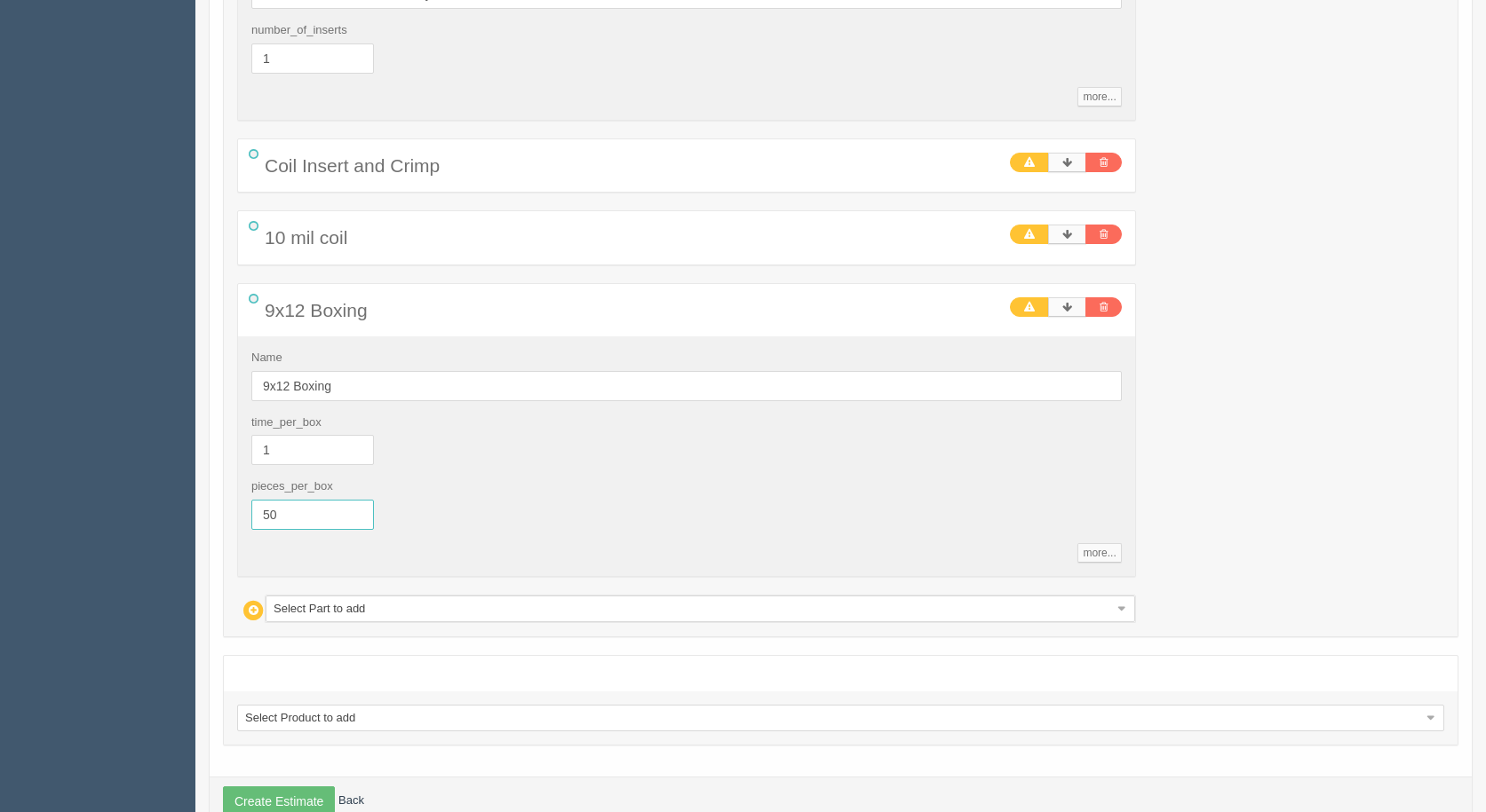
type input "57.30"
type input "24.89"
type input "71.58"
type input "23.12"
type input "95.43"
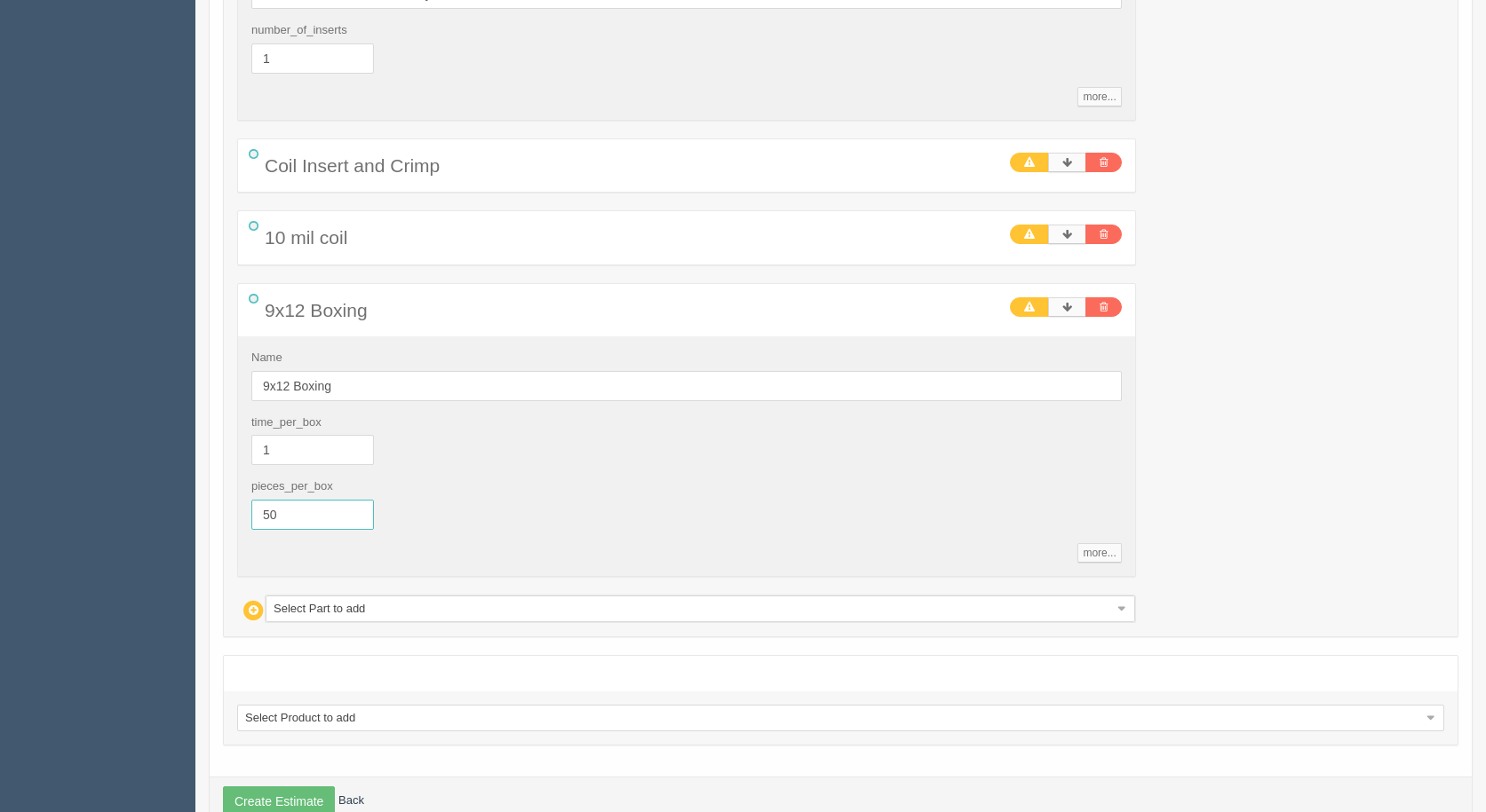
type input "21.38"
type input "144.99"
type input "17.77"
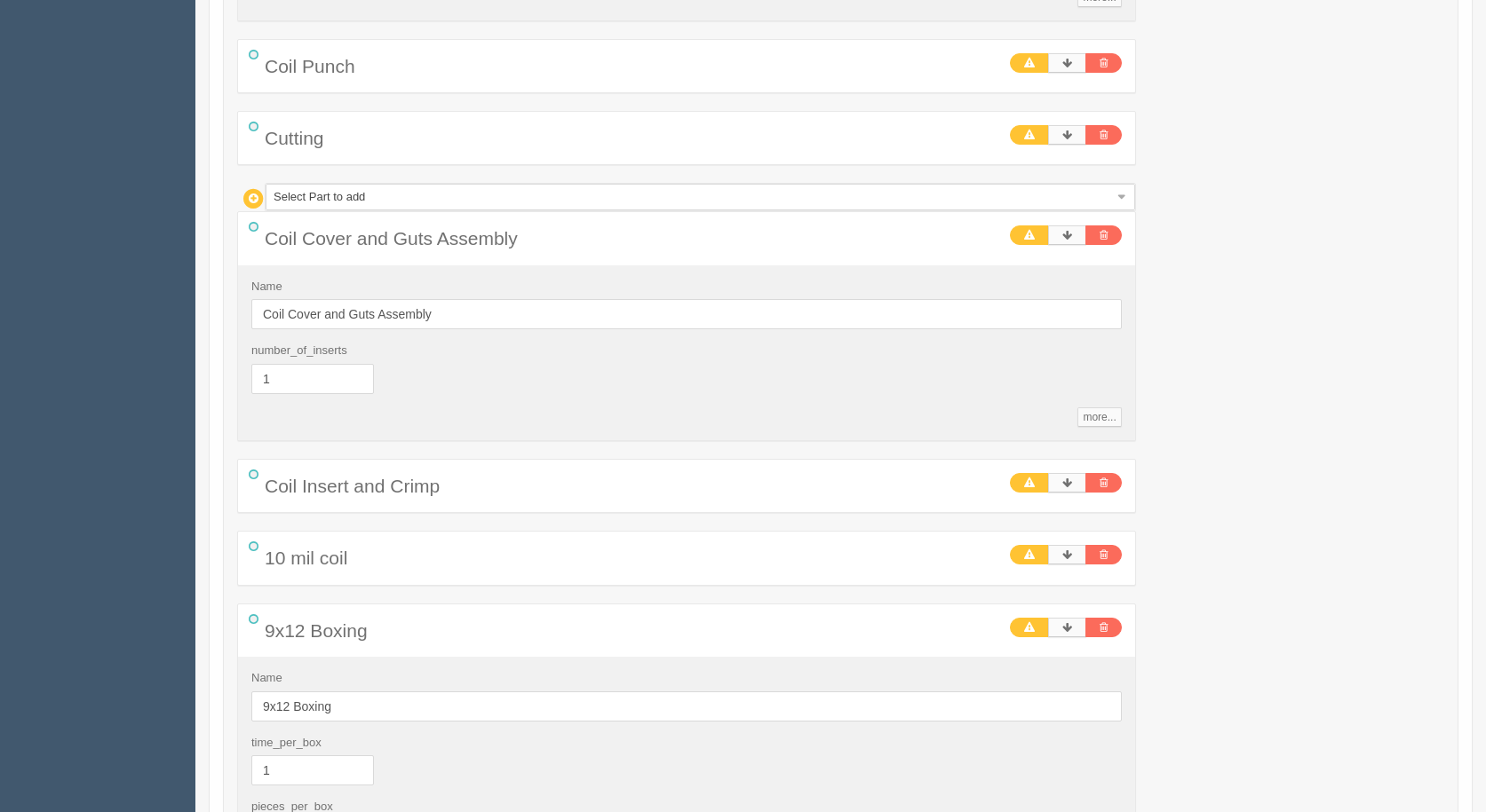
scroll to position [2638, 0]
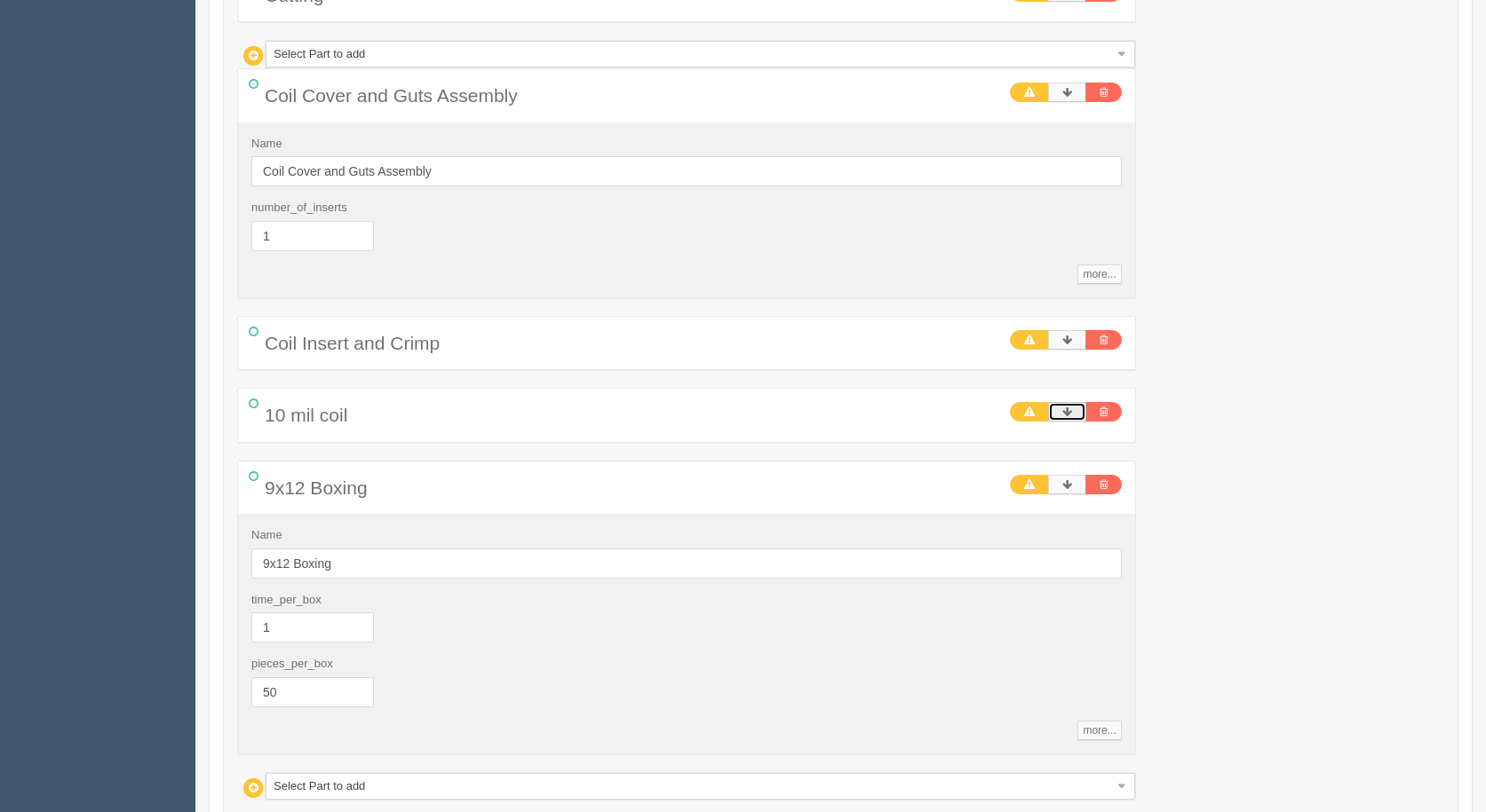
click at [1066, 414] on icon at bounding box center [1067, 412] width 10 height 11
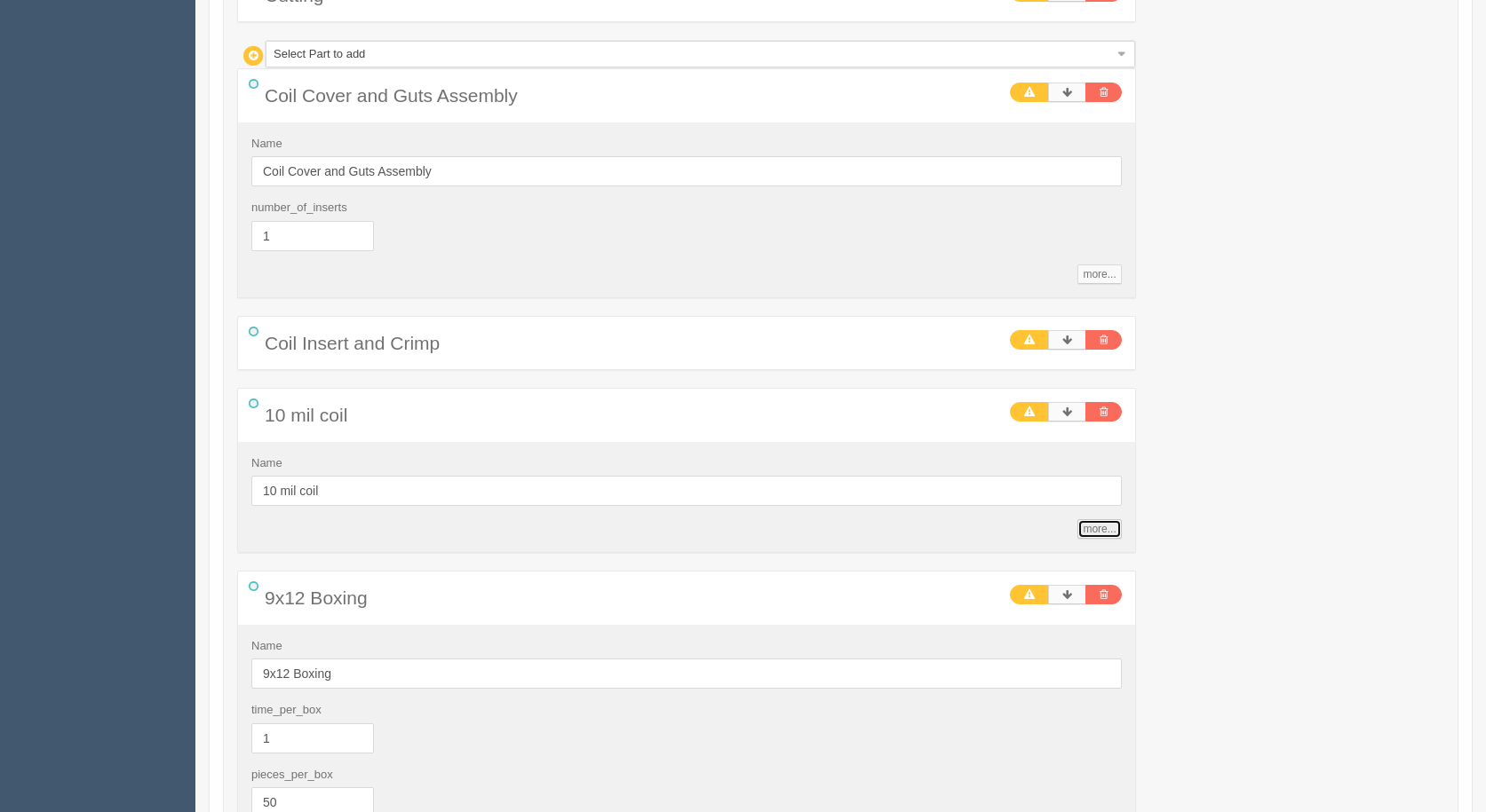
click at [1101, 533] on link "more..." at bounding box center [1099, 529] width 44 height 20
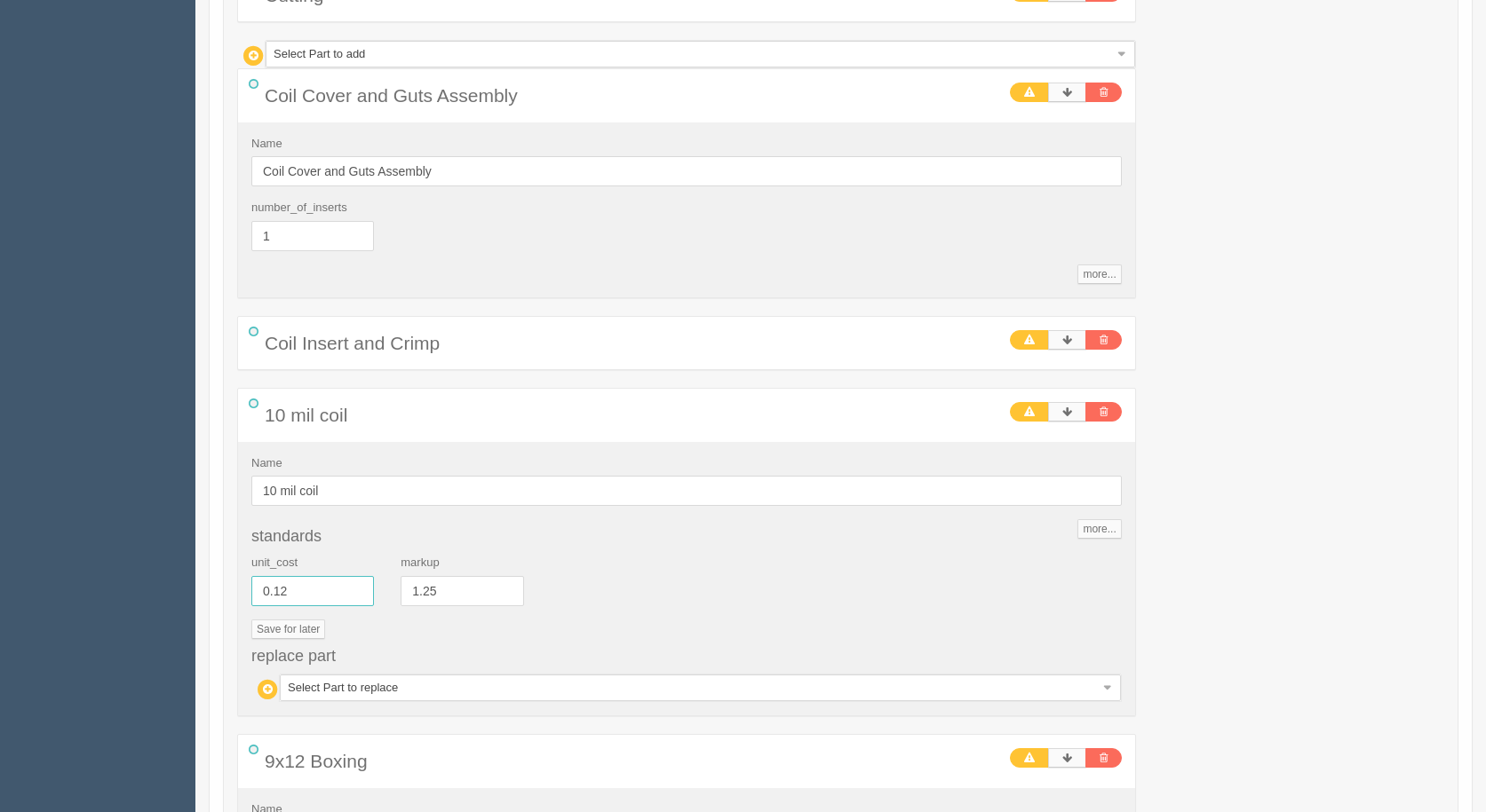
drag, startPoint x: 343, startPoint y: 597, endPoint x: 263, endPoint y: 571, distance: 84.1
click at [263, 571] on div "unit_cost 0.12" at bounding box center [313, 581] width 149 height 52
type input "0.1495"
type input "52.70"
type input "25.72"
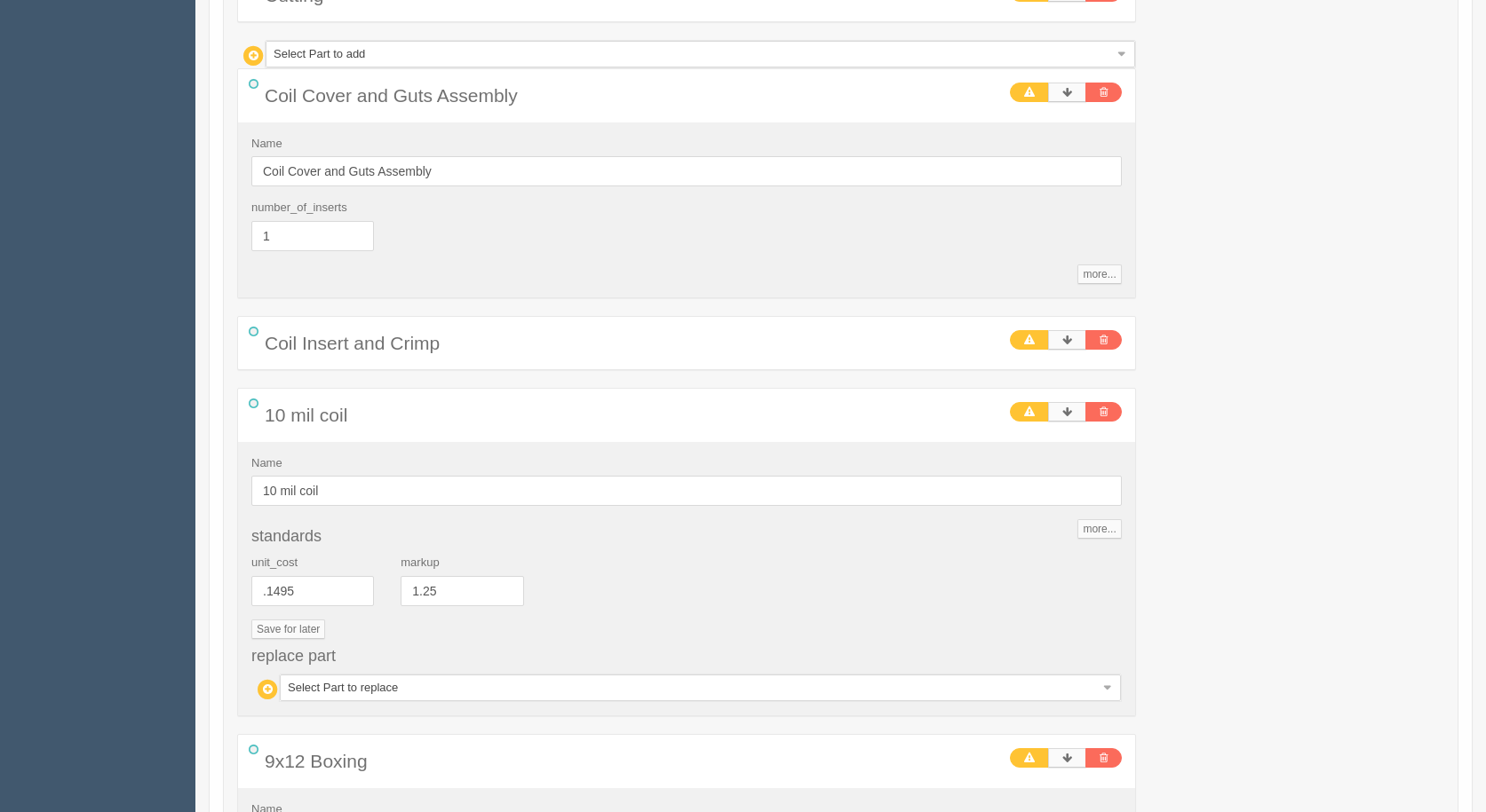
type input "57.67"
type input "24.88"
type input "72.50"
type input "23.13"
type input "97.27"
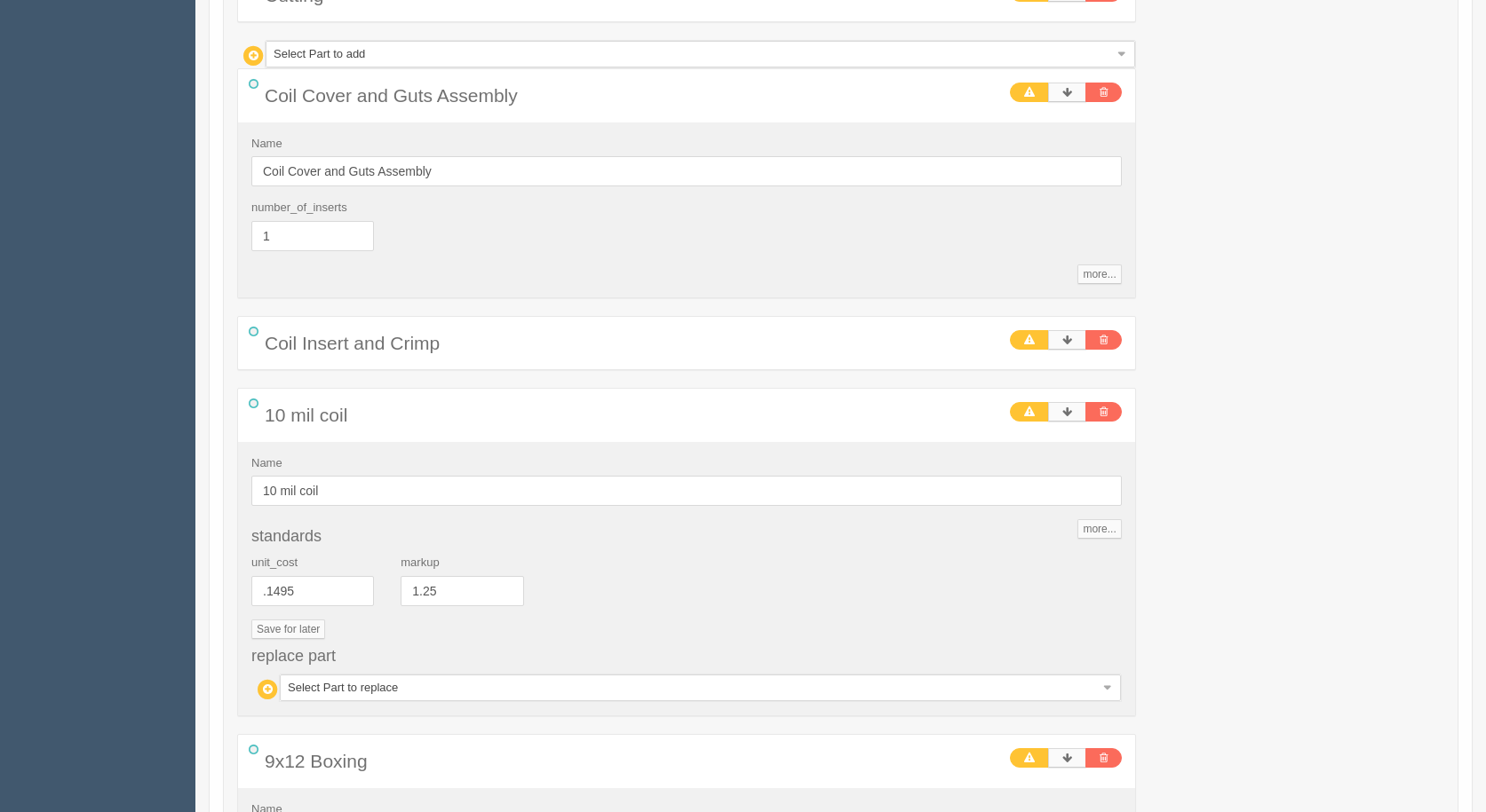
type input "21.45"
type input "148.67"
type input "17.94"
drag, startPoint x: 332, startPoint y: 591, endPoint x: 113, endPoint y: 542, distance: 224.4
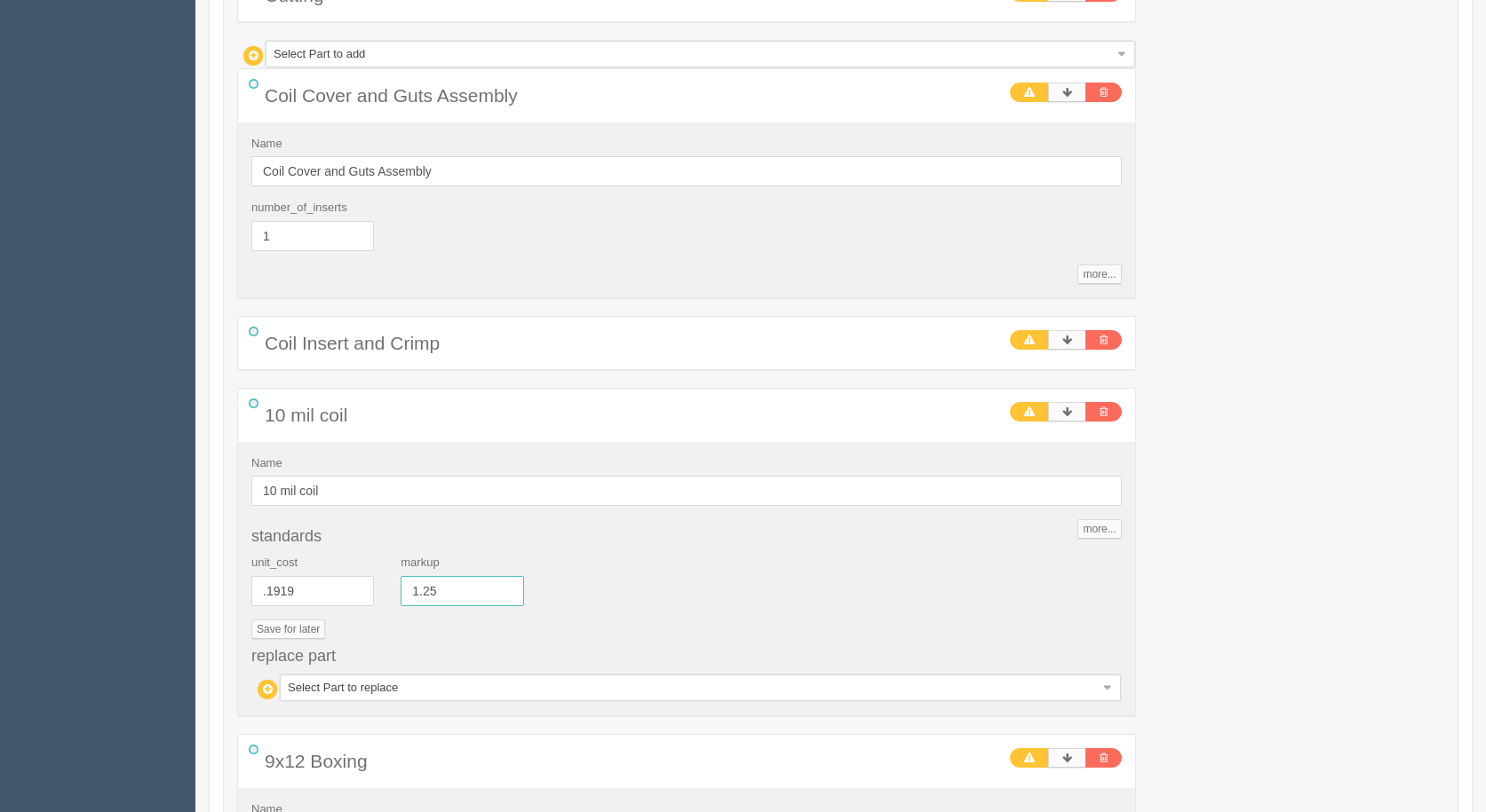
type input "0.1919"
type input "52.97"
type input "25.73"
type input "58.20"
type input "24.89"
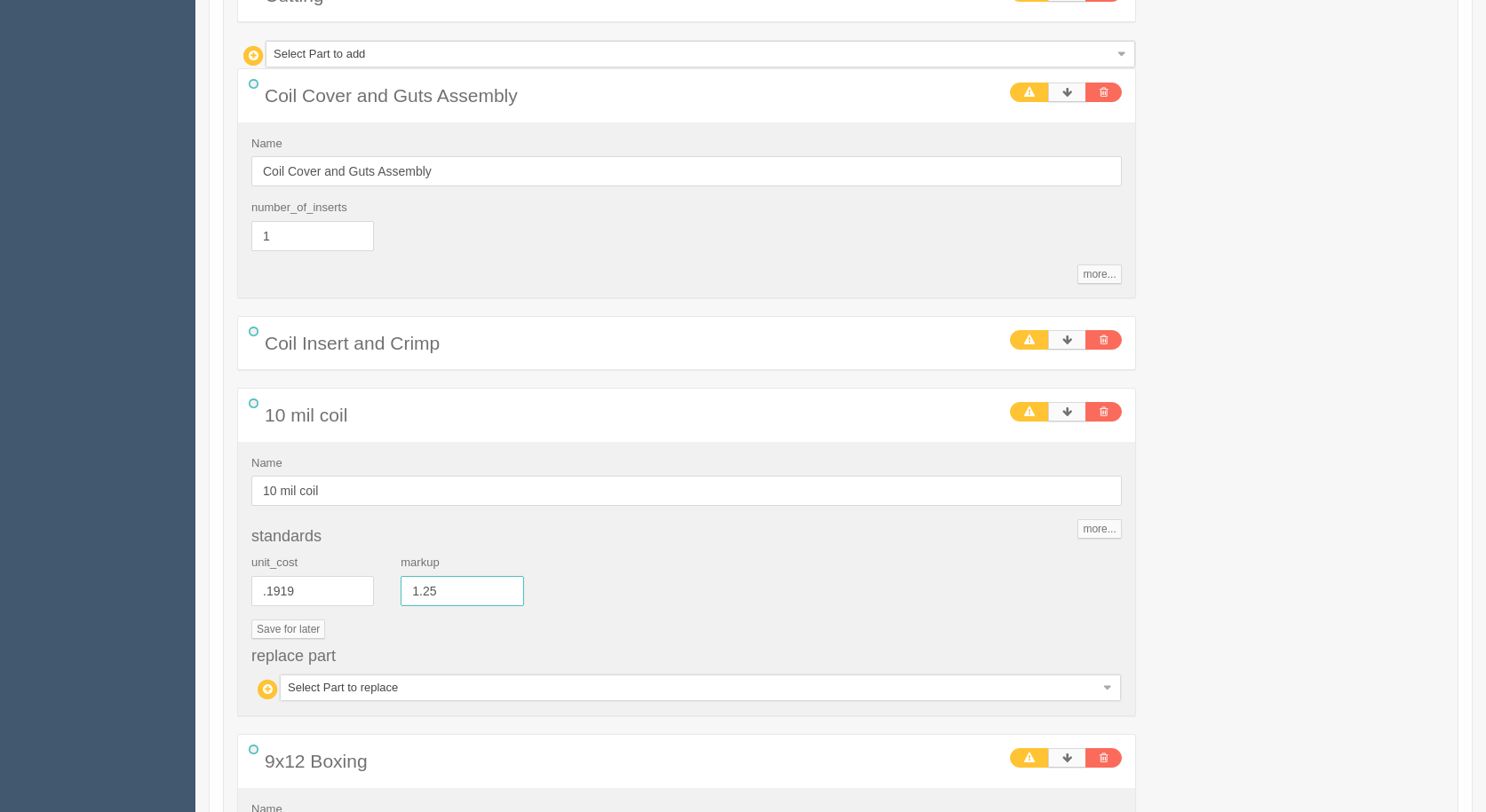
type input "73.83"
type input "23.17"
type input "99.92"
type input "21.54"
type input "153.97"
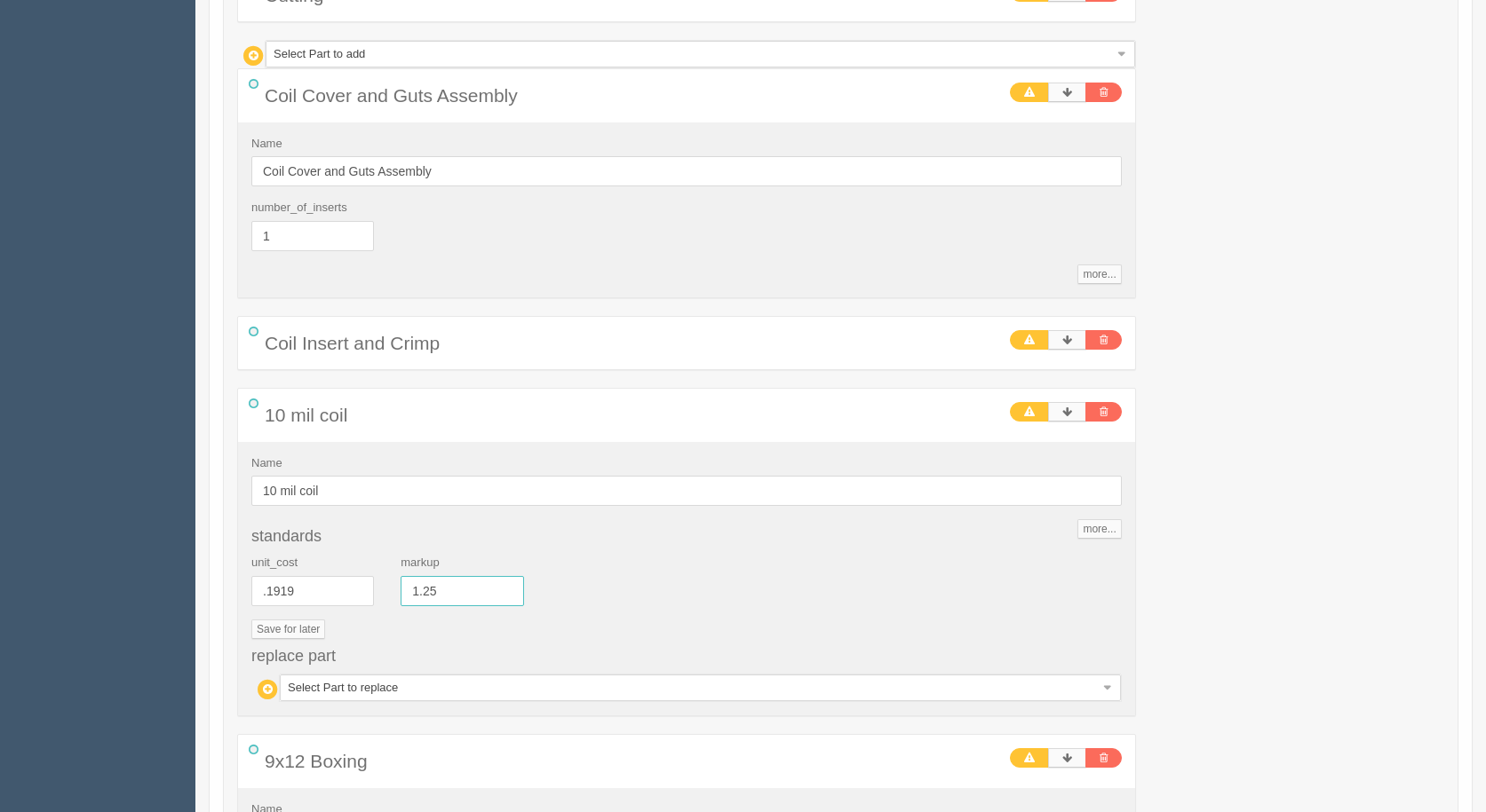
type input "18.17"
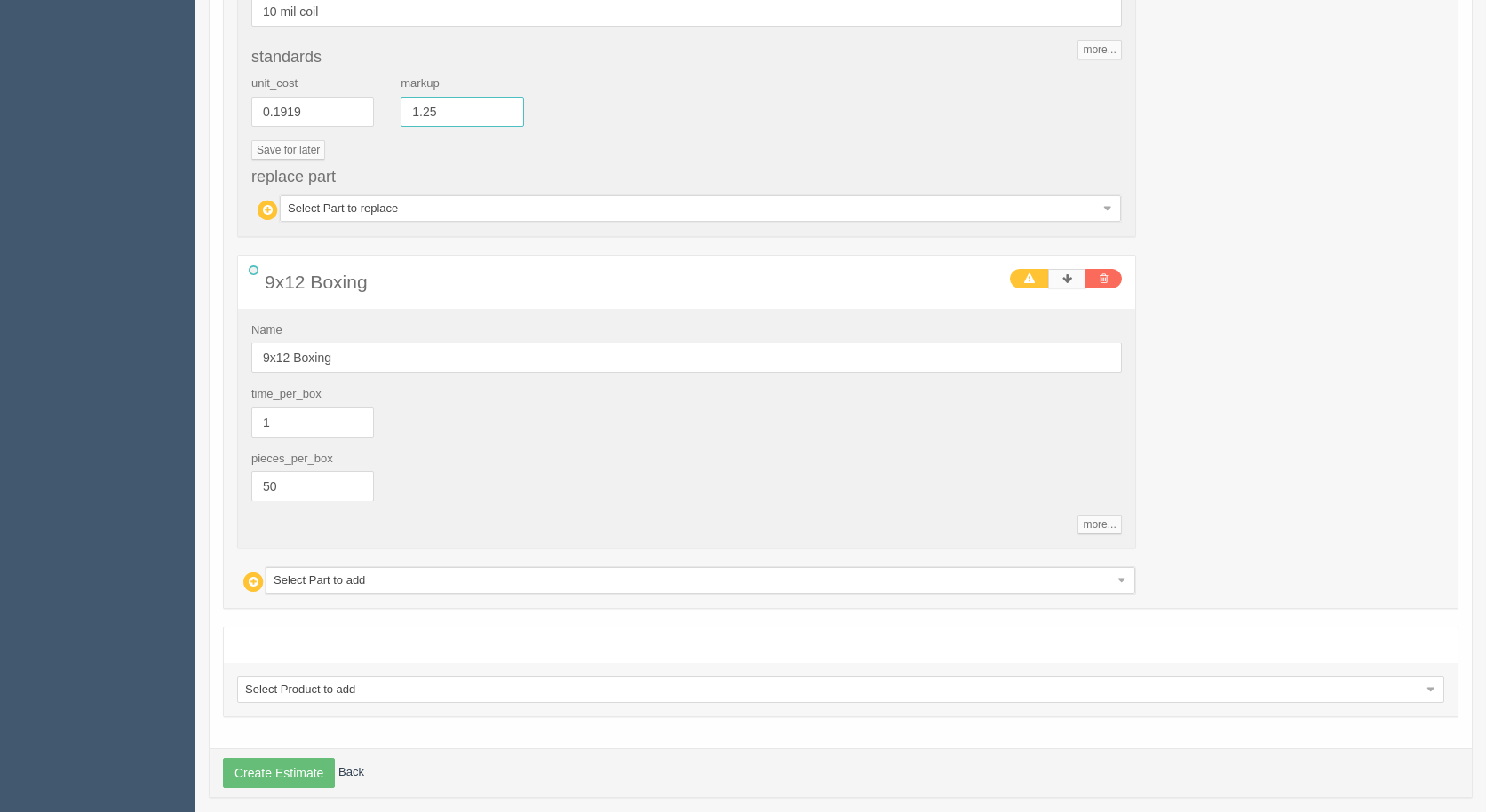
scroll to position [3134, 0]
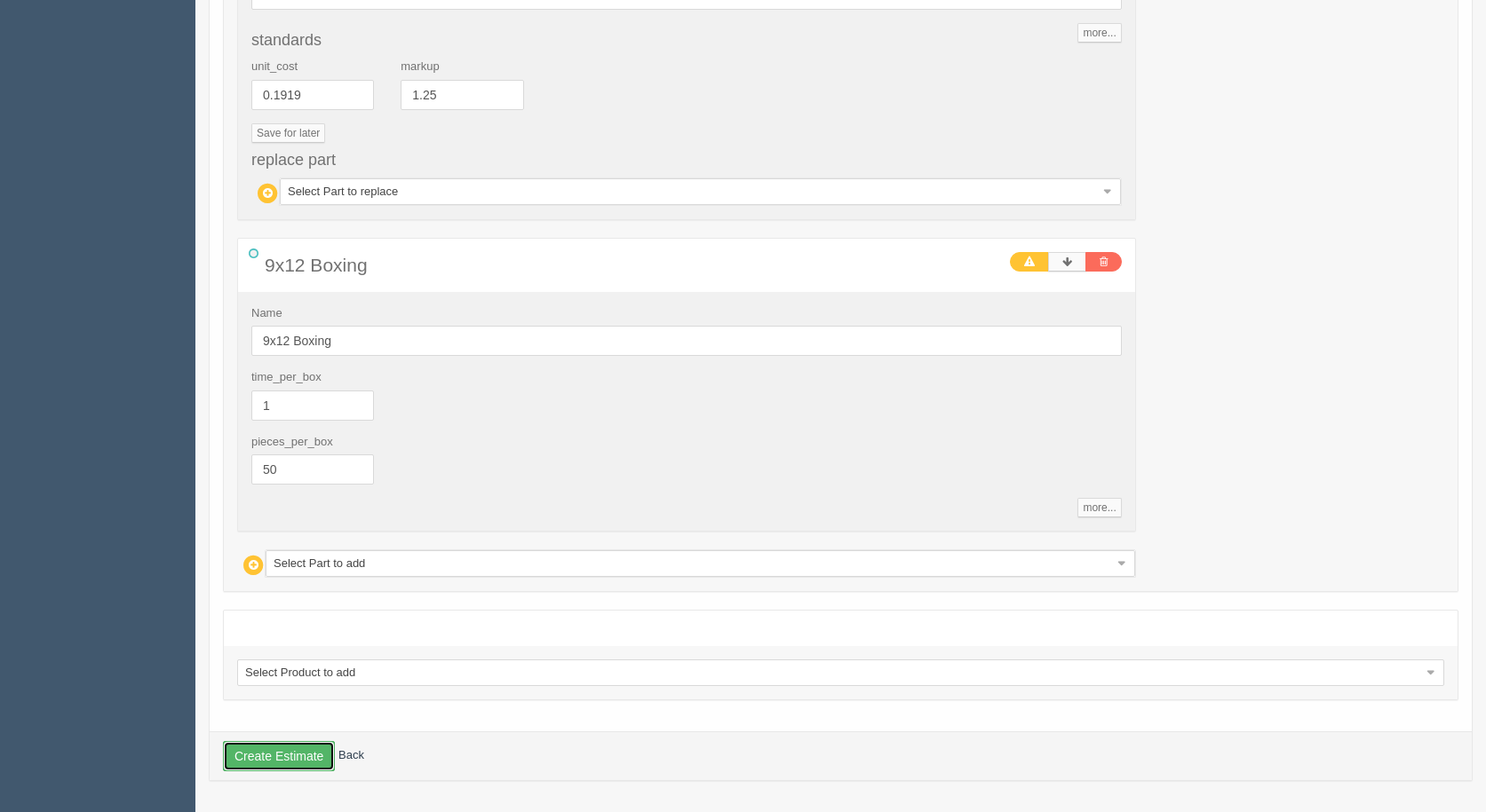
click at [293, 759] on button "Create Estimate" at bounding box center [279, 756] width 111 height 30
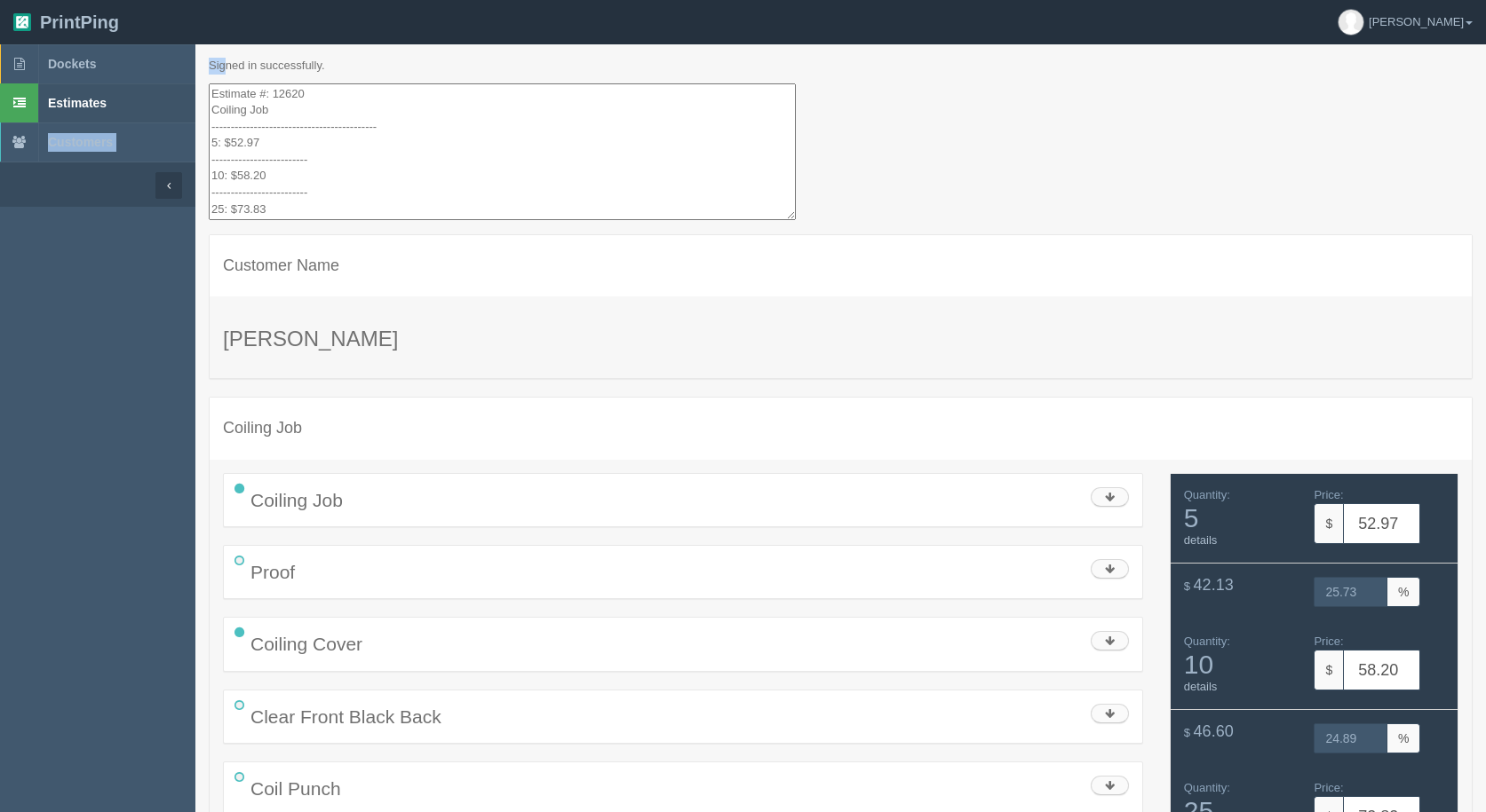
drag, startPoint x: 219, startPoint y: 71, endPoint x: 145, endPoint y: 109, distance: 83.2
drag, startPoint x: 211, startPoint y: 89, endPoint x: 342, endPoint y: 242, distance: 201.4
